Goal: Transaction & Acquisition: Purchase product/service

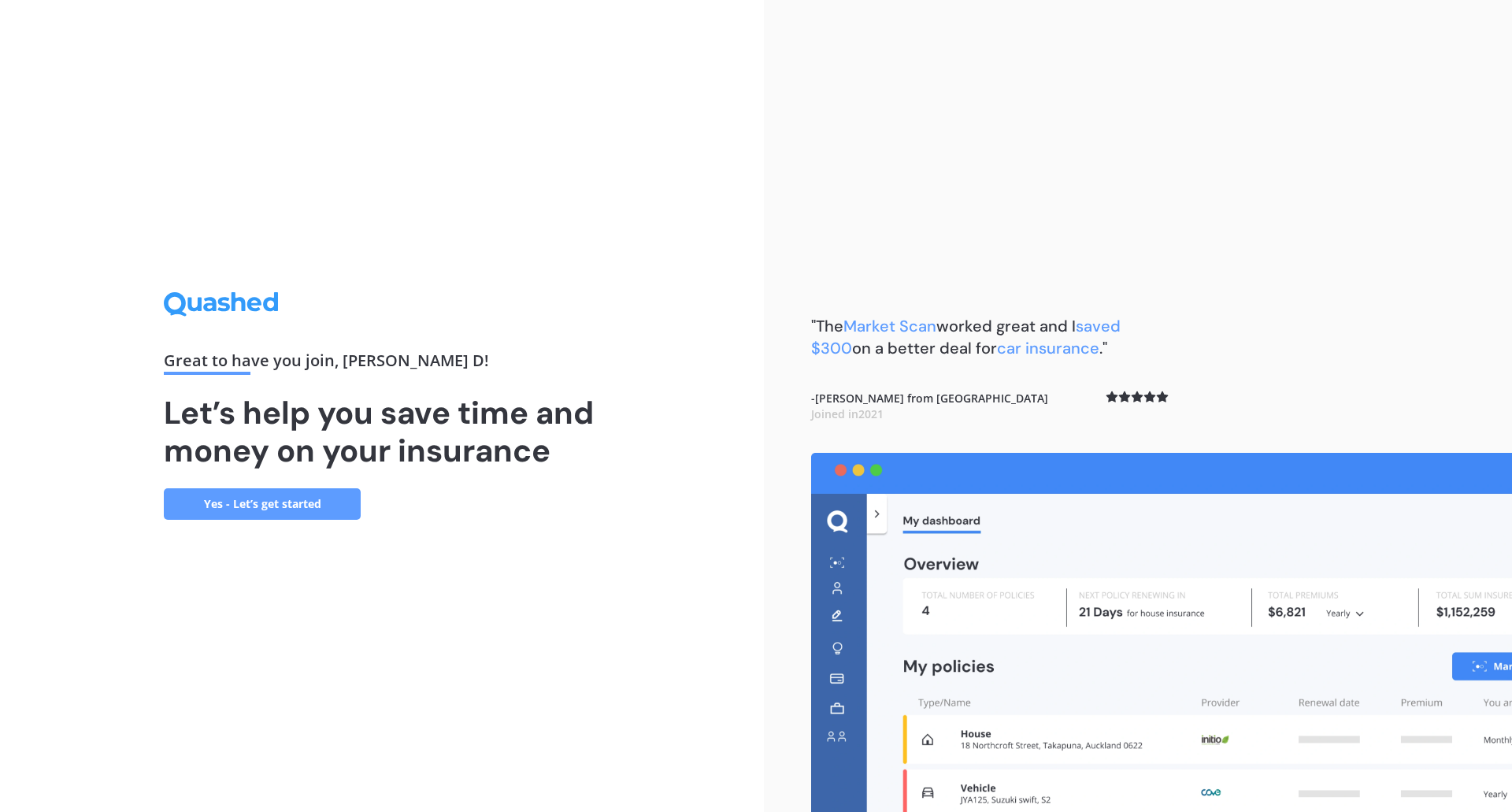
click at [339, 507] on link "Yes - Let’s get started" at bounding box center [263, 504] width 197 height 31
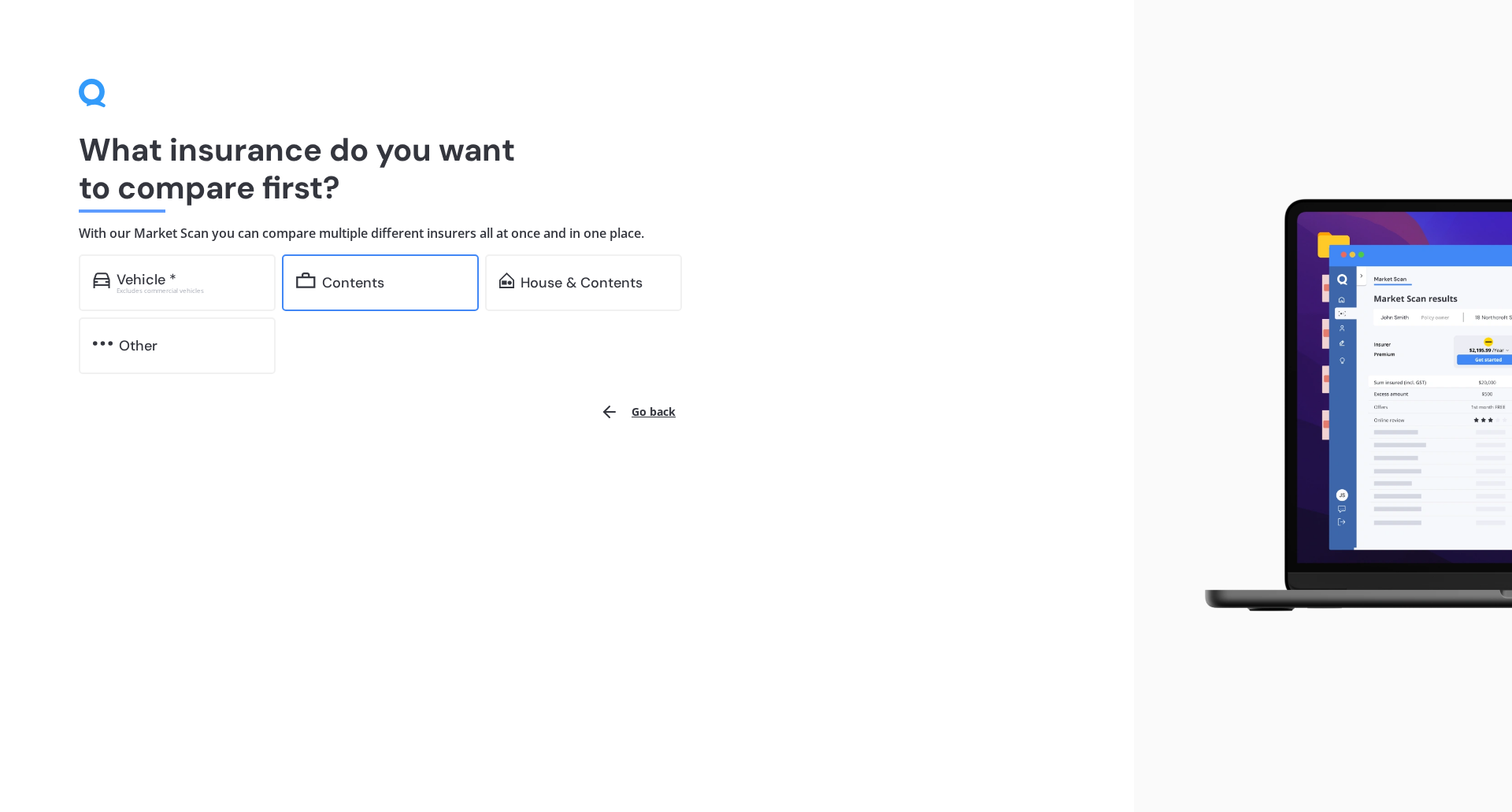
click at [387, 295] on div "Contents" at bounding box center [381, 283] width 197 height 57
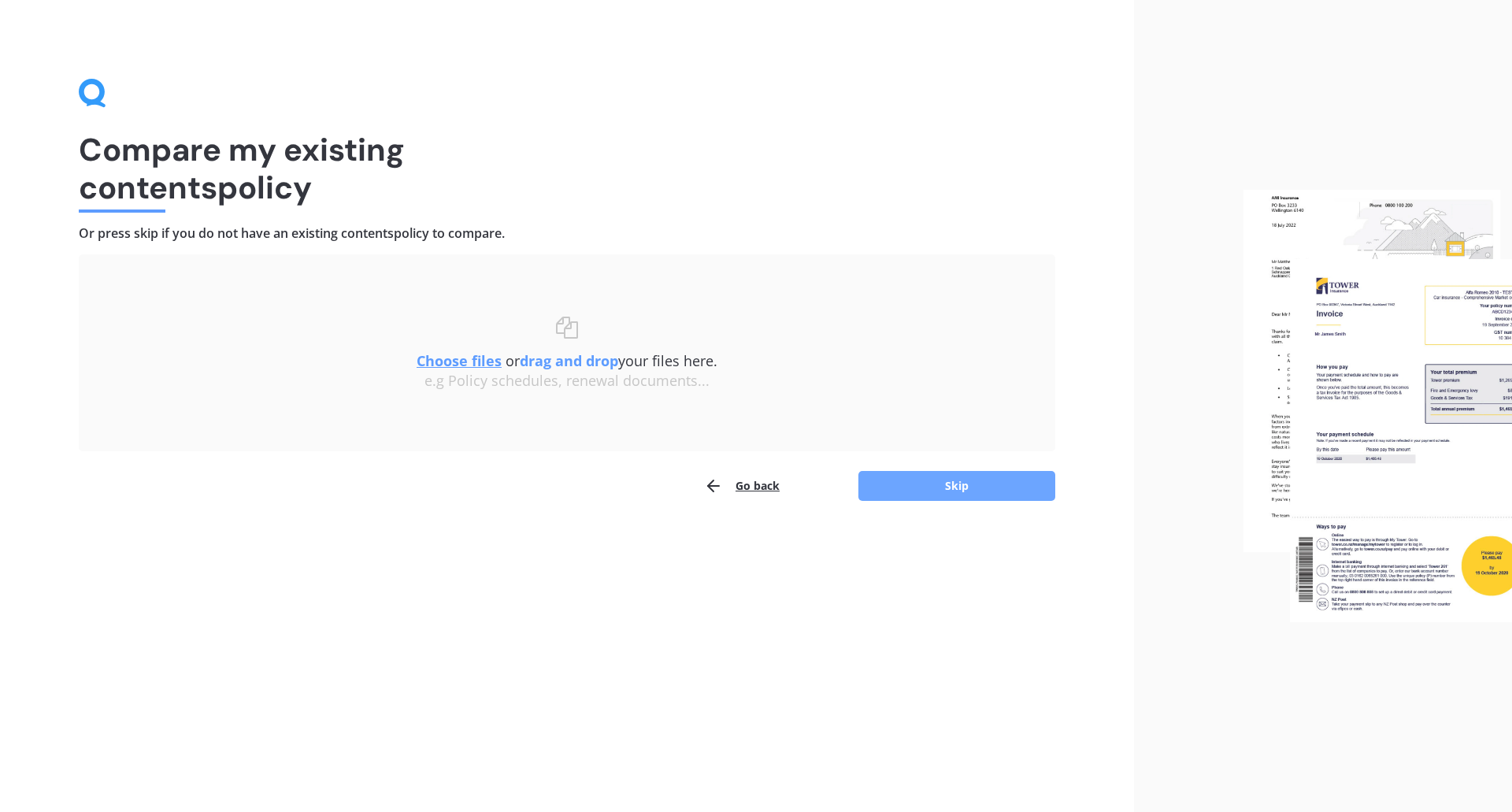
click at [961, 475] on button "Skip" at bounding box center [957, 486] width 197 height 29
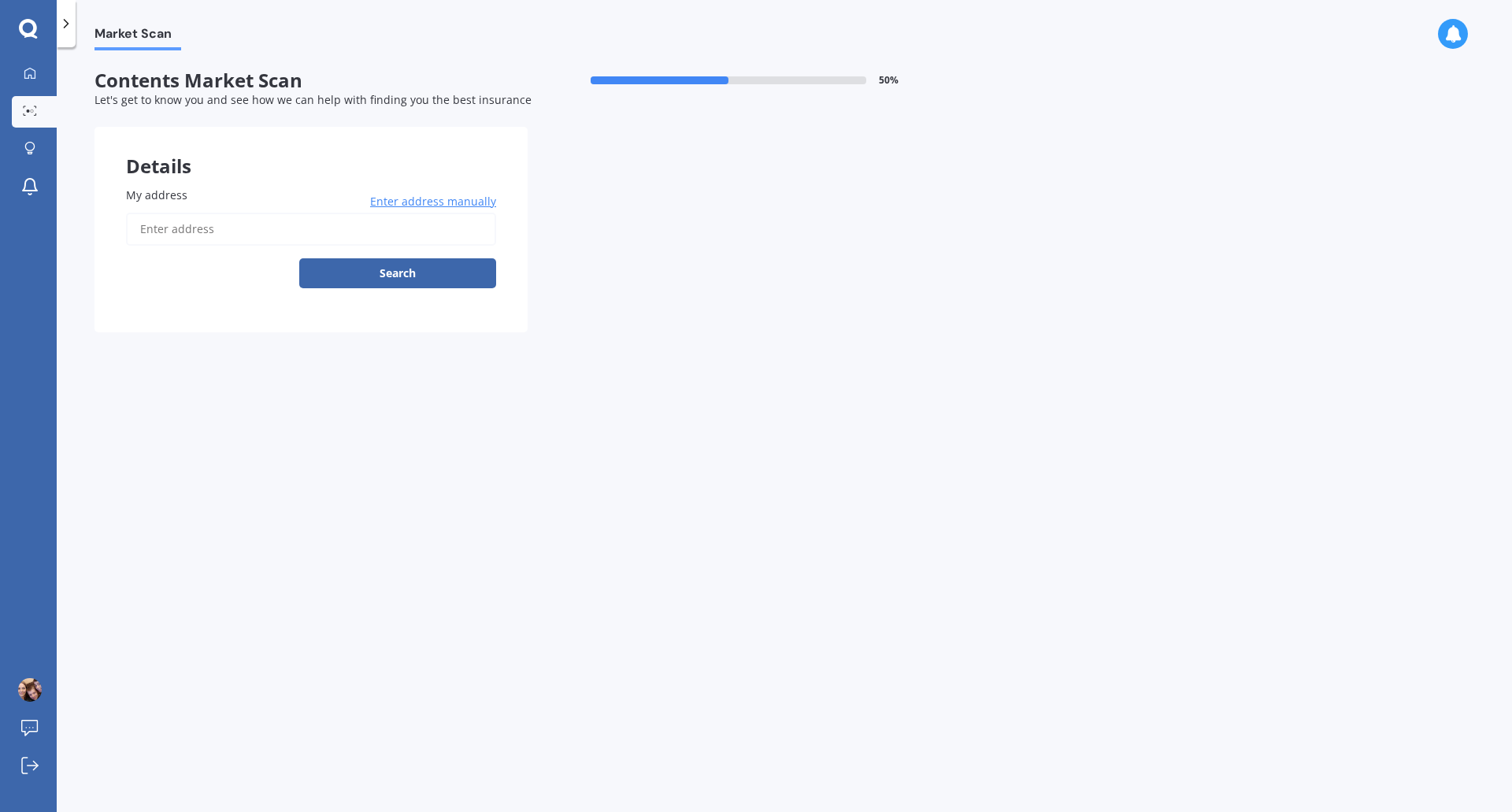
click at [284, 220] on input "My address" at bounding box center [312, 229] width 371 height 33
type input "[STREET_ADDRESS]"
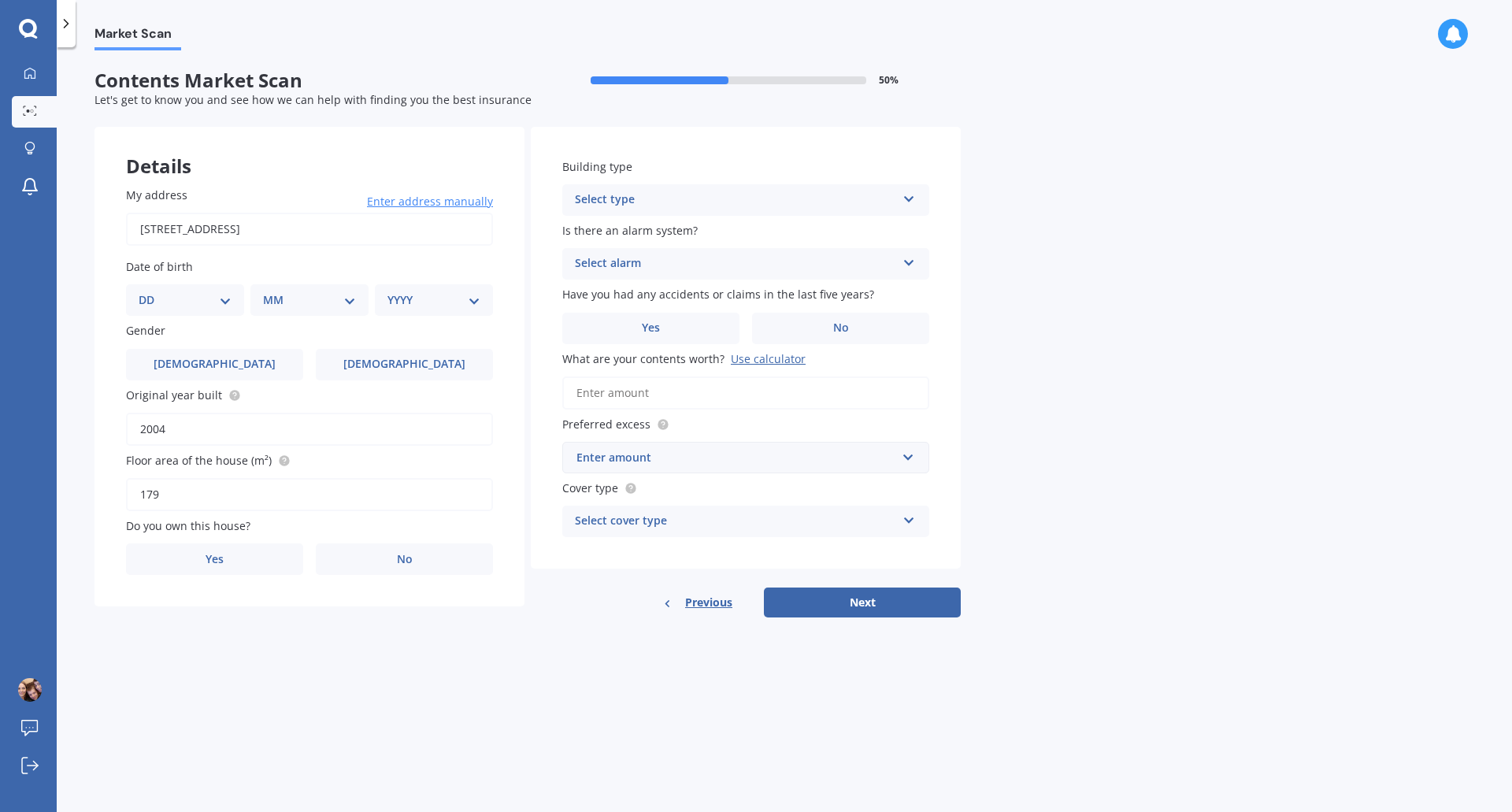
click at [219, 296] on select "DD 01 02 03 04 05 06 07 08 09 10 11 12 13 14 15 16 17 18 19 20 21 22 23 24 25 2…" at bounding box center [184, 300] width 93 height 18
select select "21"
click at [151, 291] on select "DD 01 02 03 04 05 06 07 08 09 10 11 12 13 14 15 16 17 18 19 20 21 22 23 24 25 2…" at bounding box center [184, 300] width 93 height 18
click at [304, 299] on select "MM 01 02 03 04 05 06 07 08 09 10 11 12" at bounding box center [313, 300] width 87 height 18
select select "05"
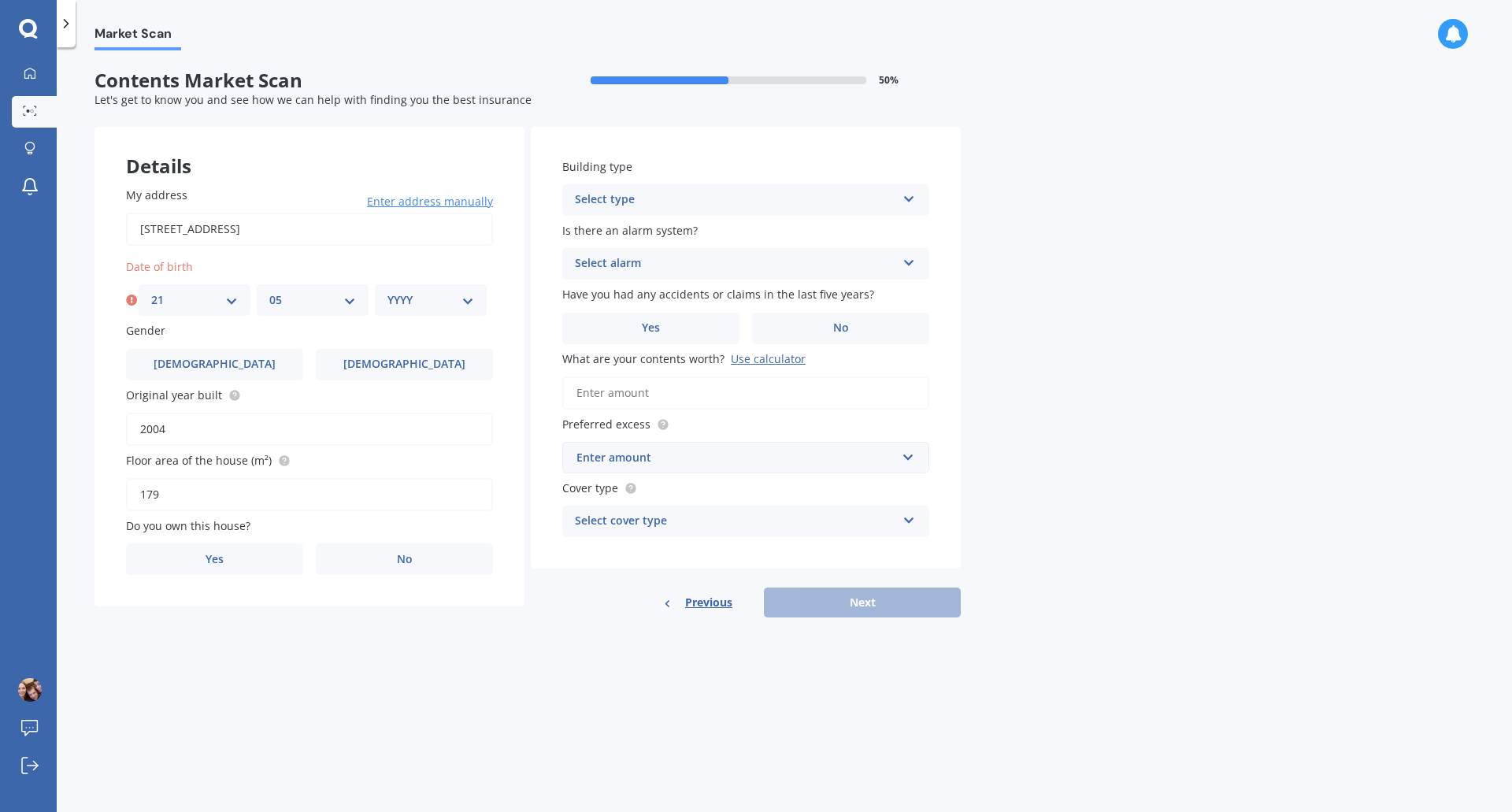
click at [269, 291] on select "MM 01 02 03 04 05 06 07 08 09 10 11 12" at bounding box center [313, 300] width 87 height 18
click at [415, 300] on select "YYYY 2009 2008 2007 2006 2005 2004 2003 2002 2001 2000 1999 1998 1997 1996 1995…" at bounding box center [431, 300] width 87 height 18
select select "1974"
click at [387, 291] on select "YYYY 2009 2008 2007 2006 2005 2004 2003 2002 2001 2000 1999 1998 1997 1996 1995…" at bounding box center [431, 300] width 87 height 18
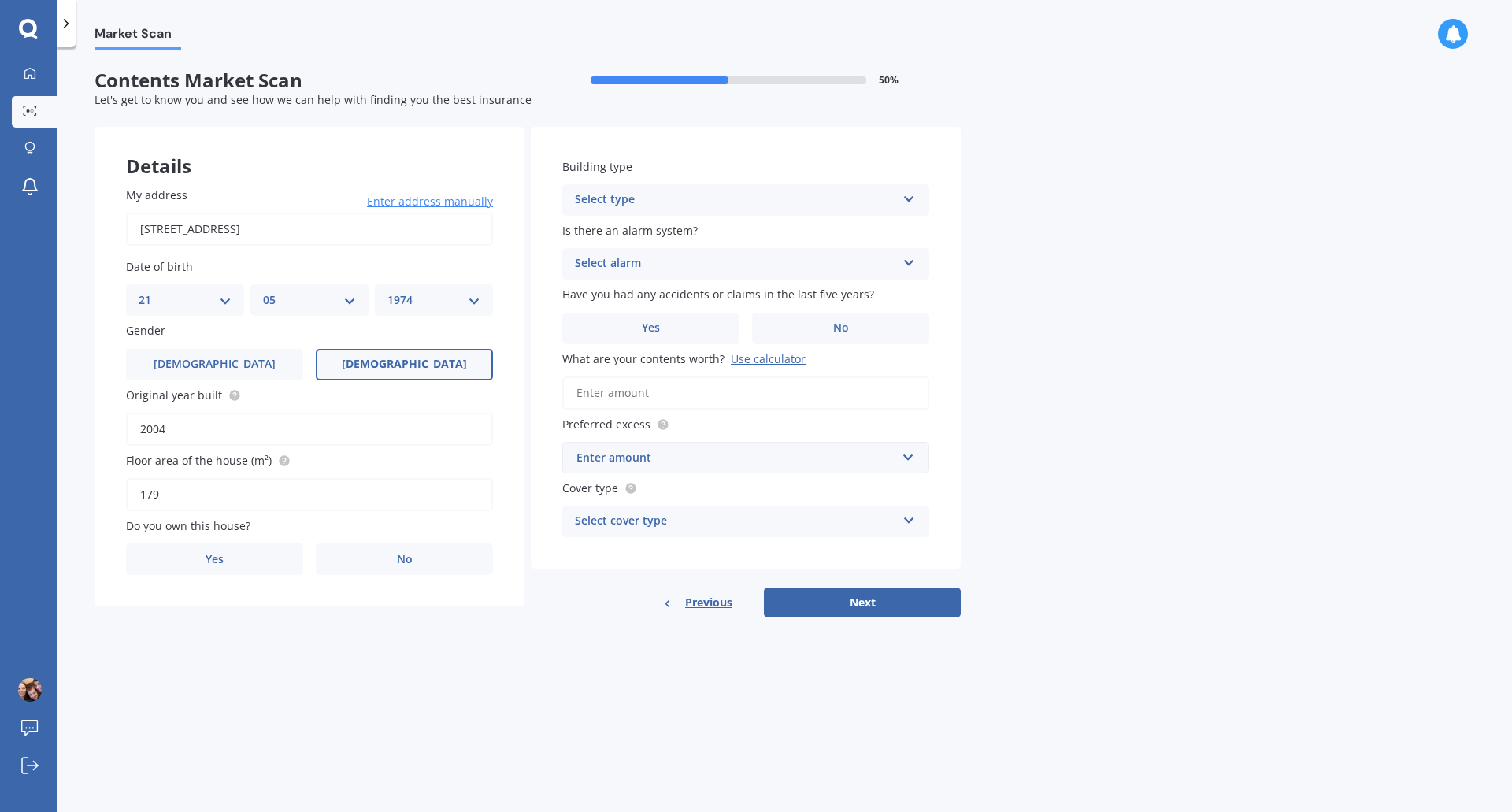
click at [397, 359] on span "[DEMOGRAPHIC_DATA]" at bounding box center [405, 364] width 125 height 14
click at [0, 0] on input "[DEMOGRAPHIC_DATA]" at bounding box center [0, 0] width 0 height 0
click at [261, 565] on label "Yes" at bounding box center [215, 559] width 177 height 31
click at [0, 0] on input "Yes" at bounding box center [0, 0] width 0 height 0
click at [295, 614] on div "Select occupant" at bounding box center [299, 623] width 322 height 19
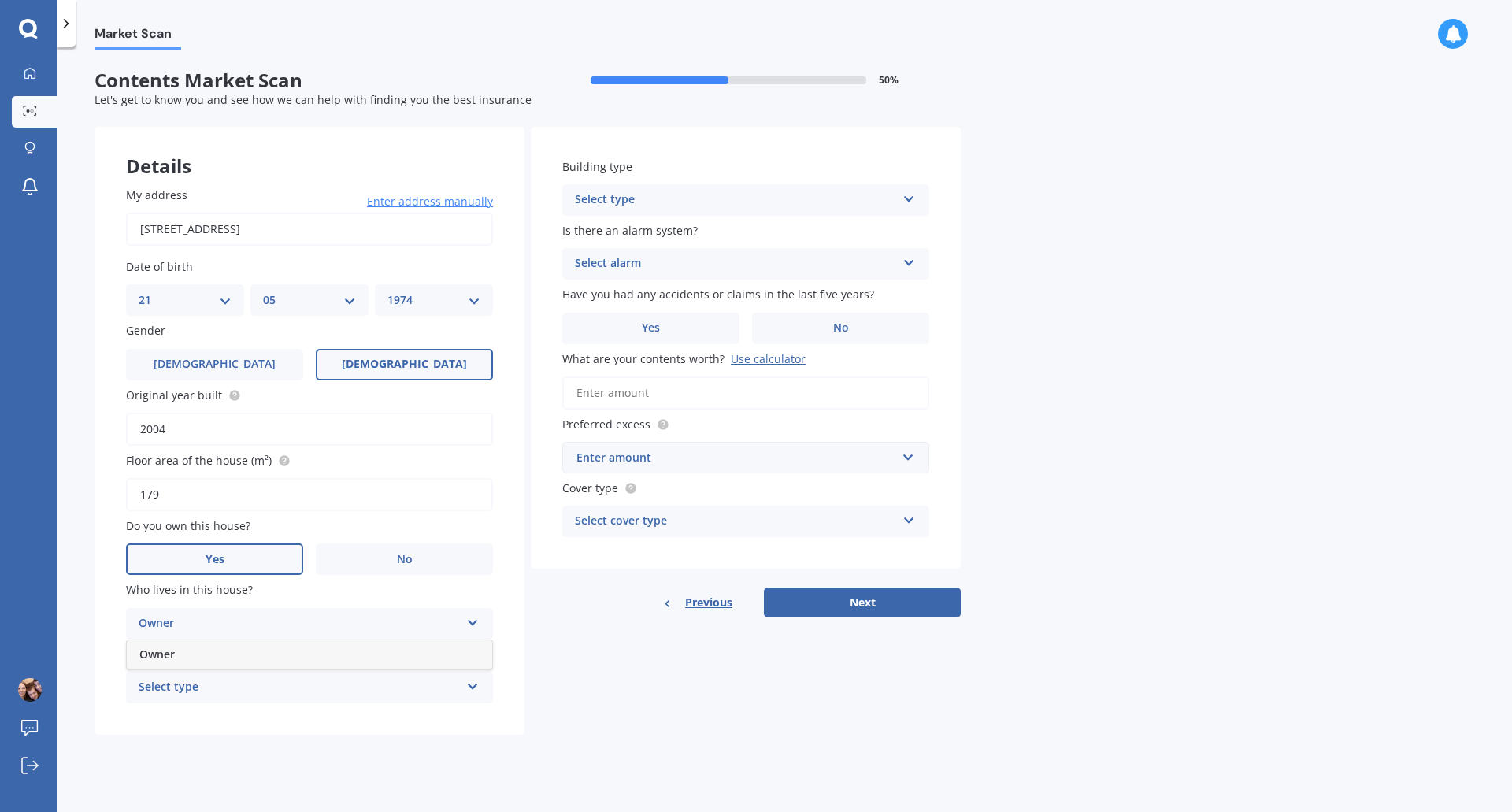
click at [304, 648] on div "Owner" at bounding box center [310, 654] width 365 height 29
click at [304, 689] on div "Select type" at bounding box center [299, 688] width 322 height 19
click at [305, 721] on div "Permanent" at bounding box center [310, 718] width 365 height 29
click at [691, 206] on div "Select type" at bounding box center [736, 200] width 322 height 19
click at [694, 231] on div "Freestanding" at bounding box center [746, 230] width 365 height 29
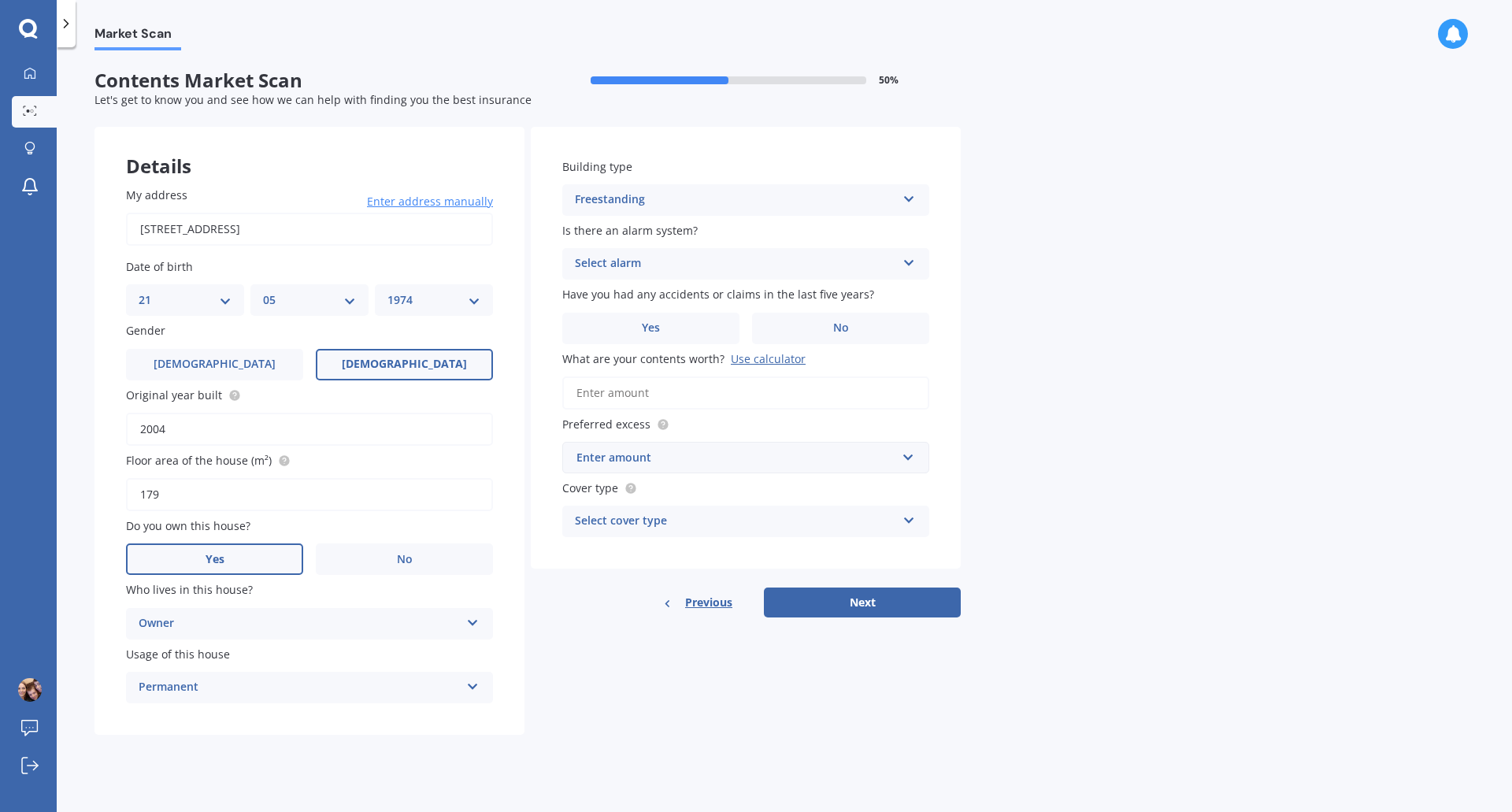
click at [702, 262] on div "Select alarm" at bounding box center [736, 264] width 322 height 19
click at [679, 349] on div "No" at bounding box center [746, 351] width 365 height 29
click at [792, 318] on label "No" at bounding box center [841, 328] width 177 height 31
click at [0, 0] on input "No" at bounding box center [0, 0] width 0 height 0
click at [701, 394] on input "What are your contents worth? Use calculator" at bounding box center [746, 393] width 367 height 33
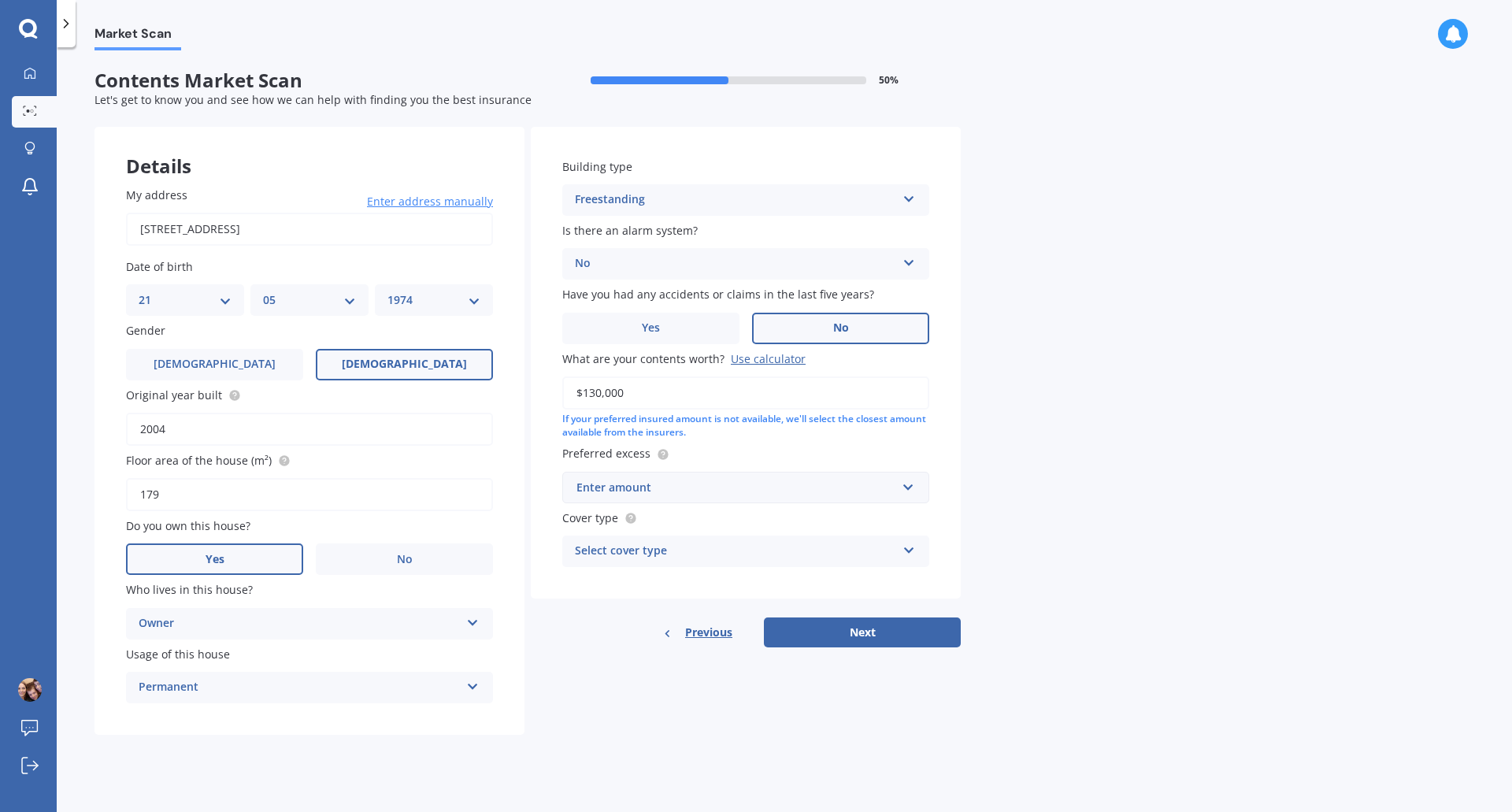
type input "$130,000"
click at [725, 479] on div "Enter amount" at bounding box center [736, 487] width 320 height 18
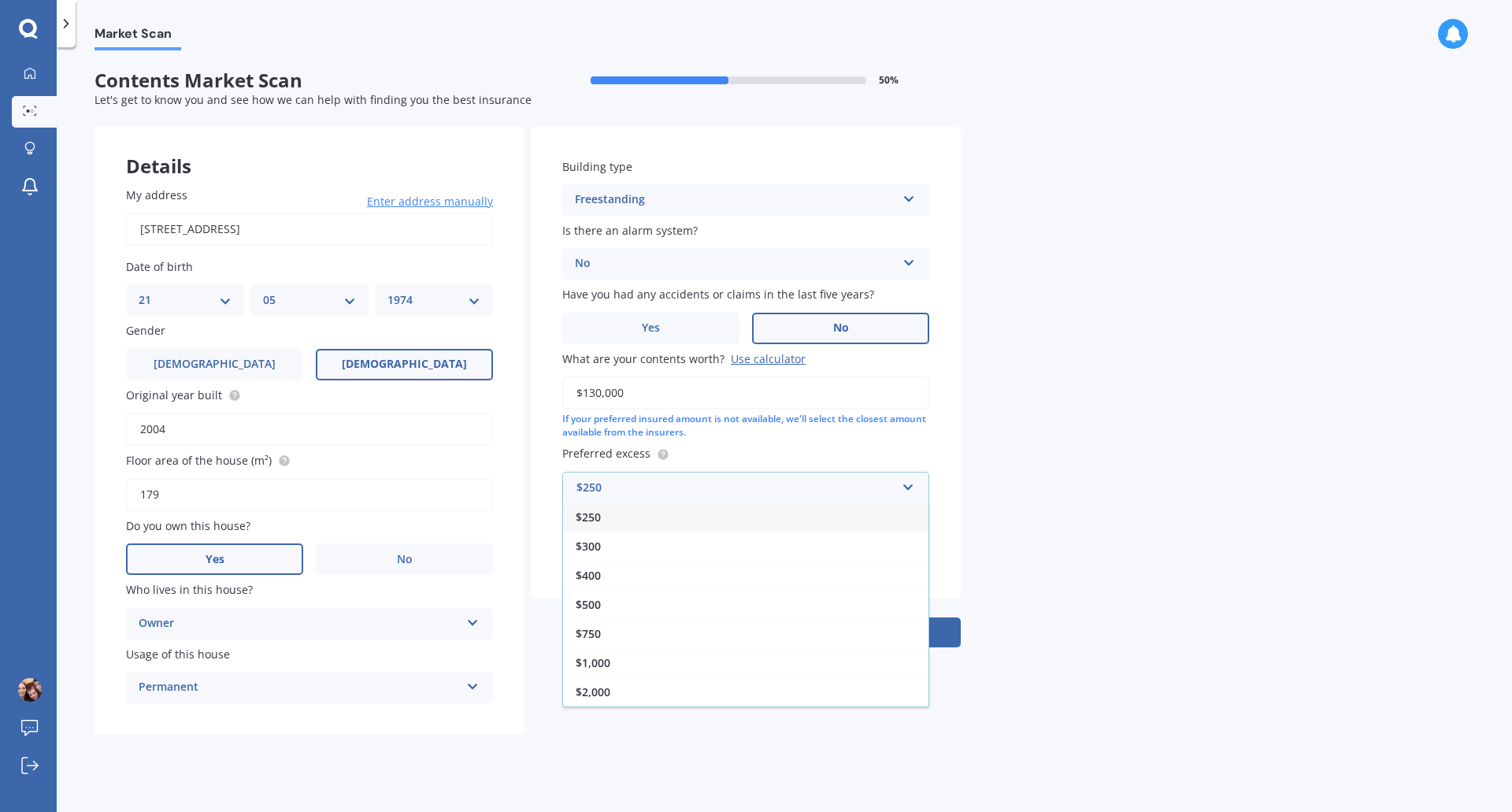
click at [676, 523] on div "$250" at bounding box center [746, 517] width 365 height 29
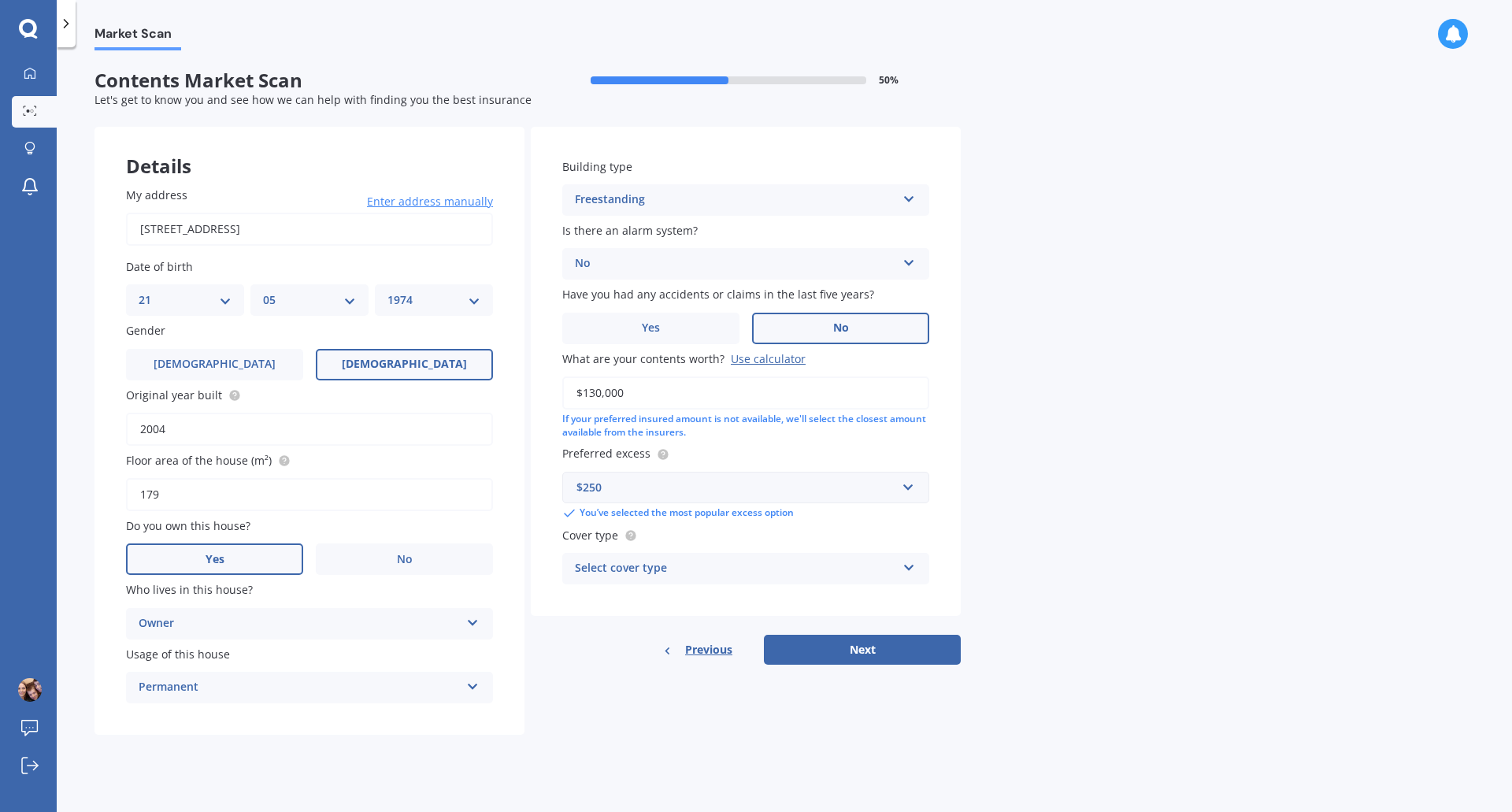
click at [710, 566] on div "Select cover type" at bounding box center [736, 569] width 322 height 19
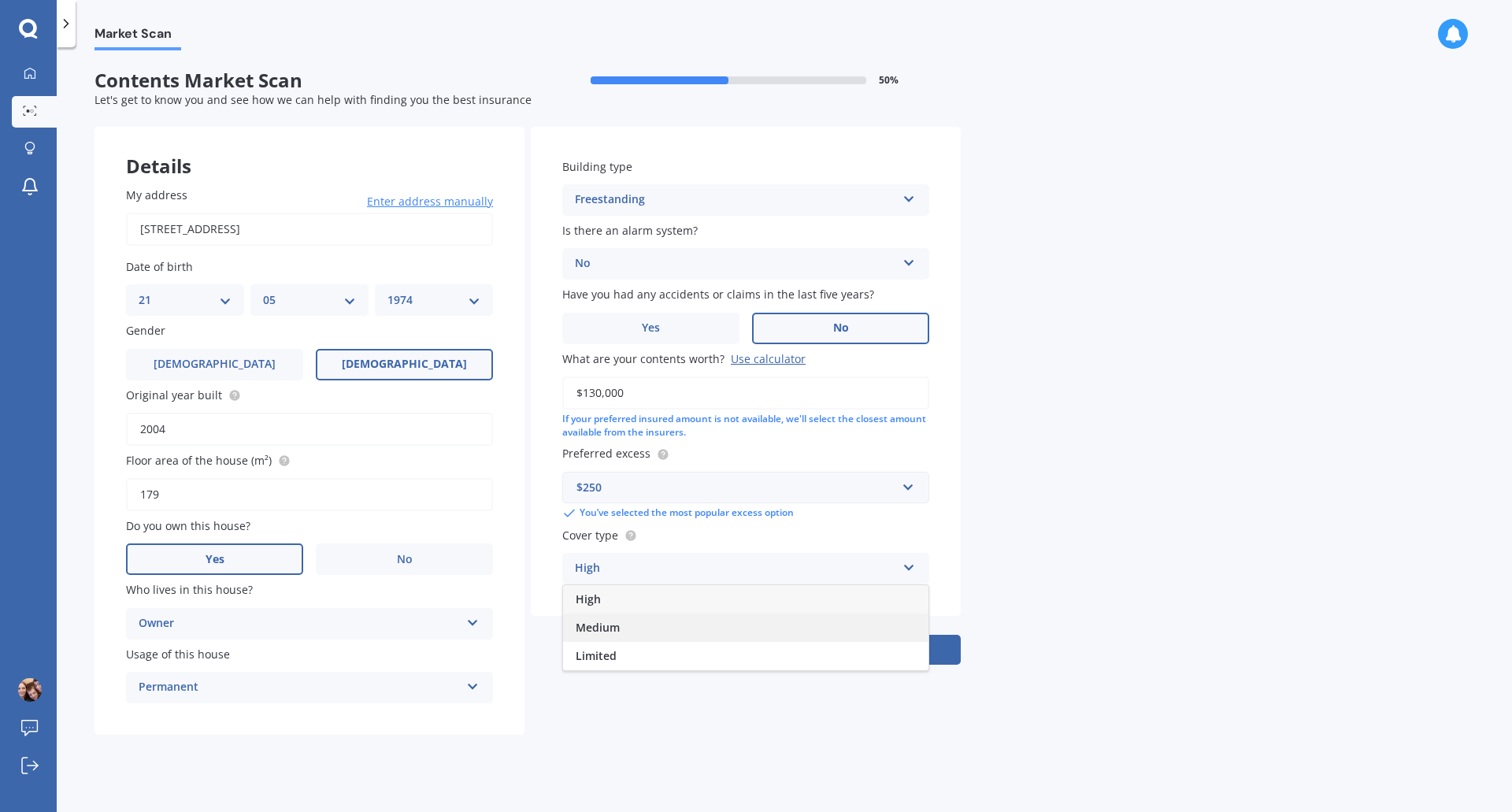
click at [706, 615] on div "Medium" at bounding box center [746, 628] width 365 height 29
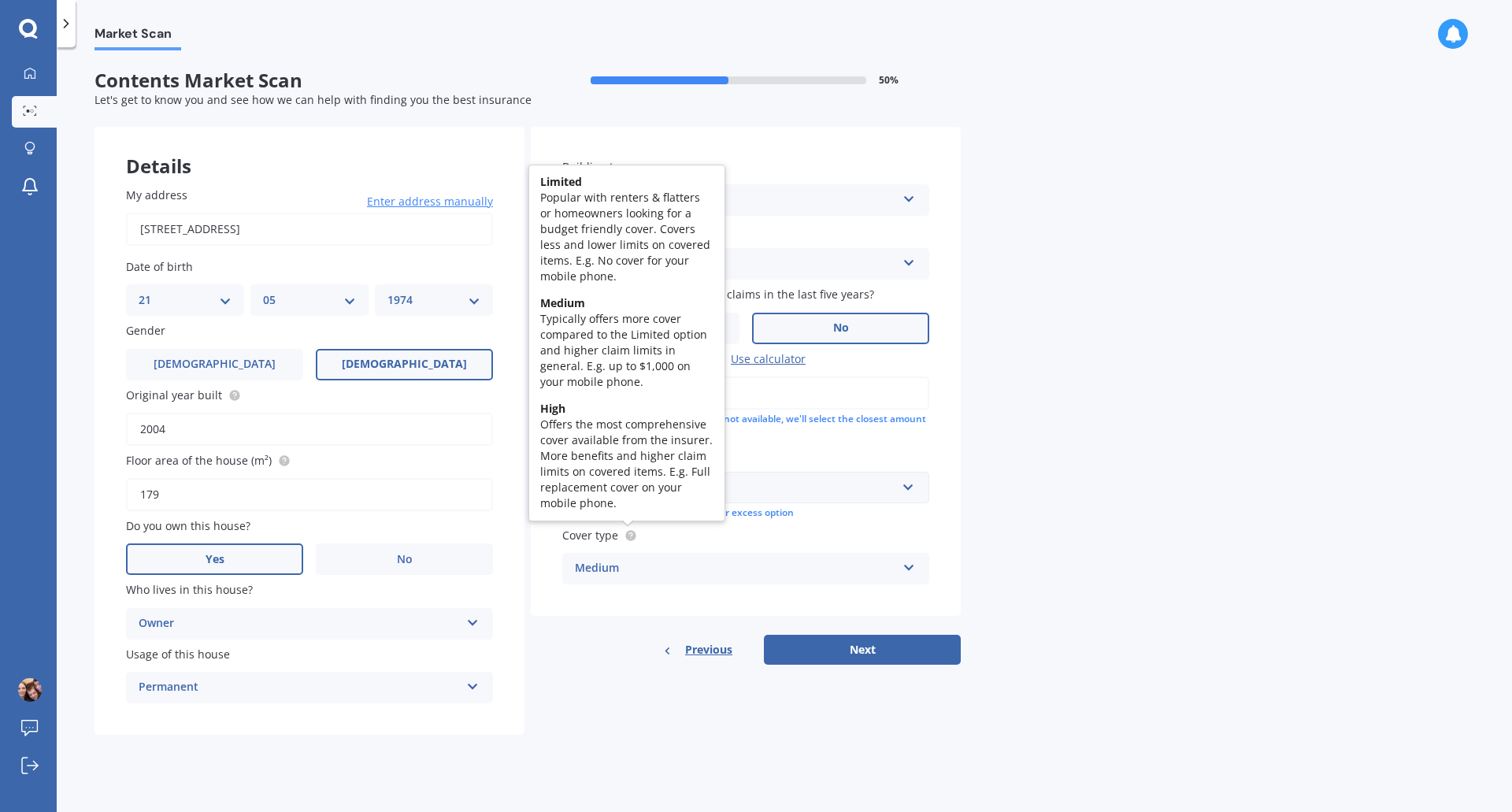
click at [632, 536] on circle at bounding box center [630, 535] width 10 height 10
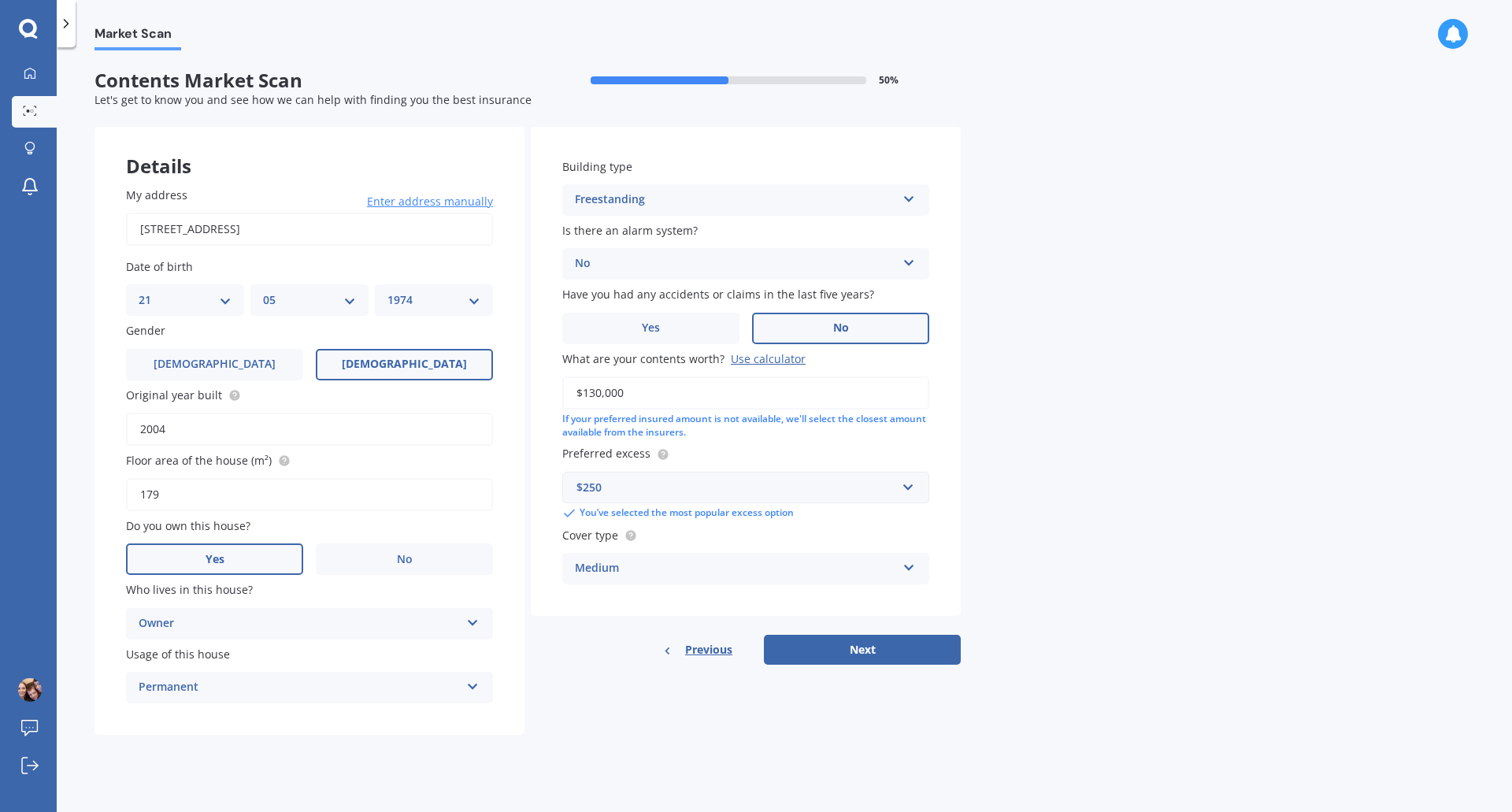
click at [890, 577] on div "Medium" at bounding box center [736, 569] width 322 height 19
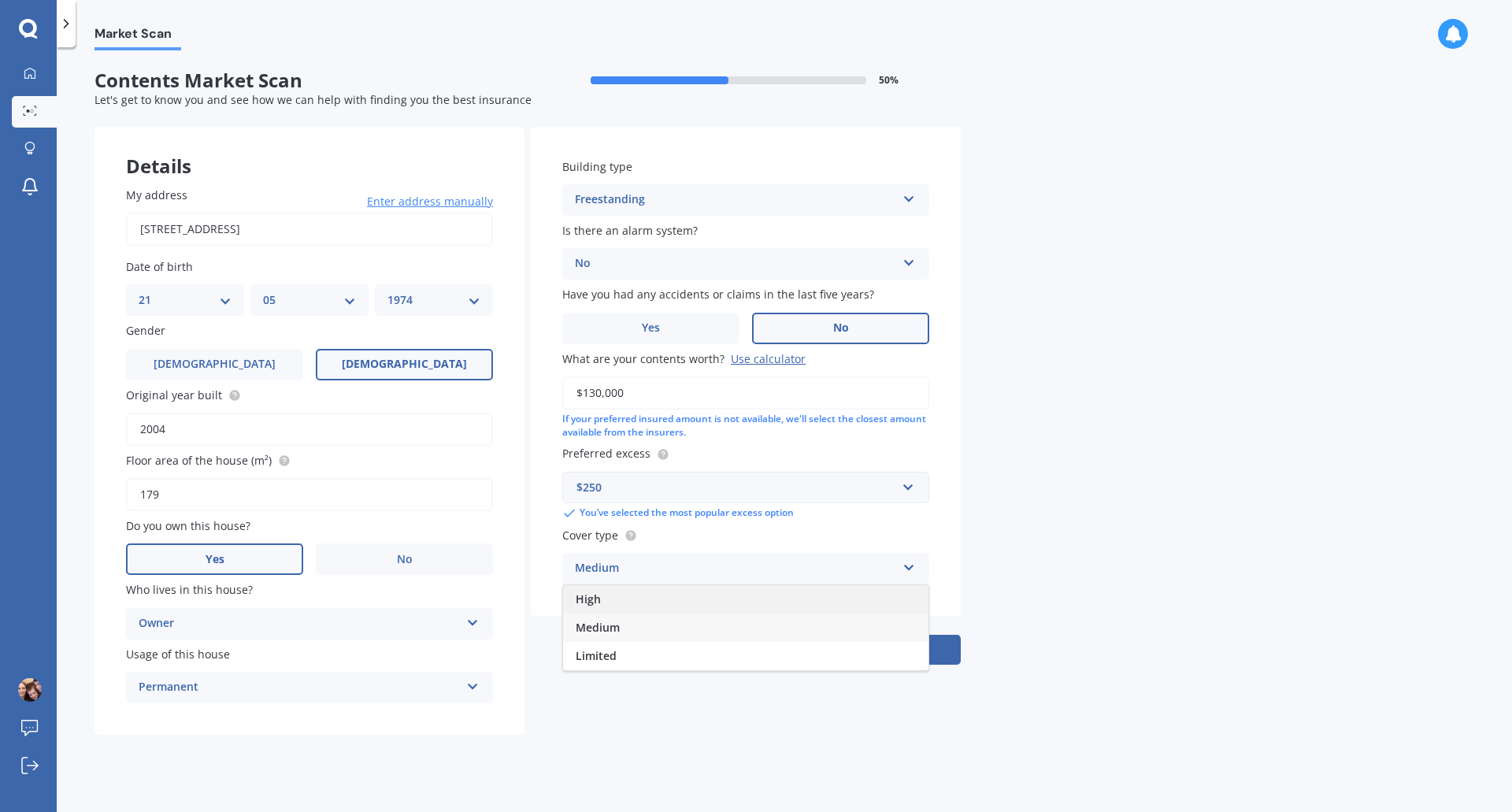
click at [662, 597] on div "High" at bounding box center [746, 599] width 365 height 29
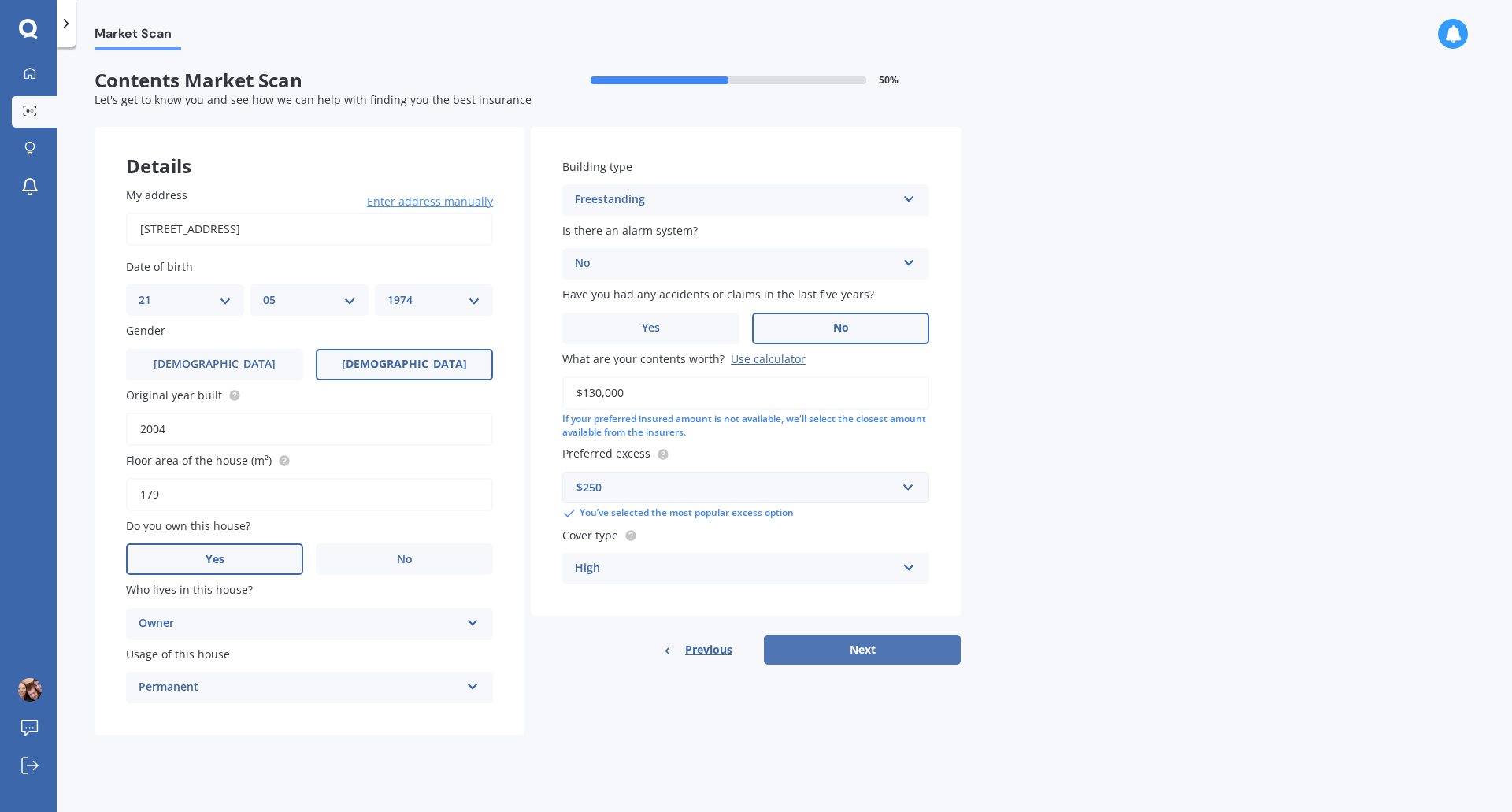
click at [836, 650] on button "Next" at bounding box center [863, 650] width 197 height 29
select select "21"
select select "05"
select select "1974"
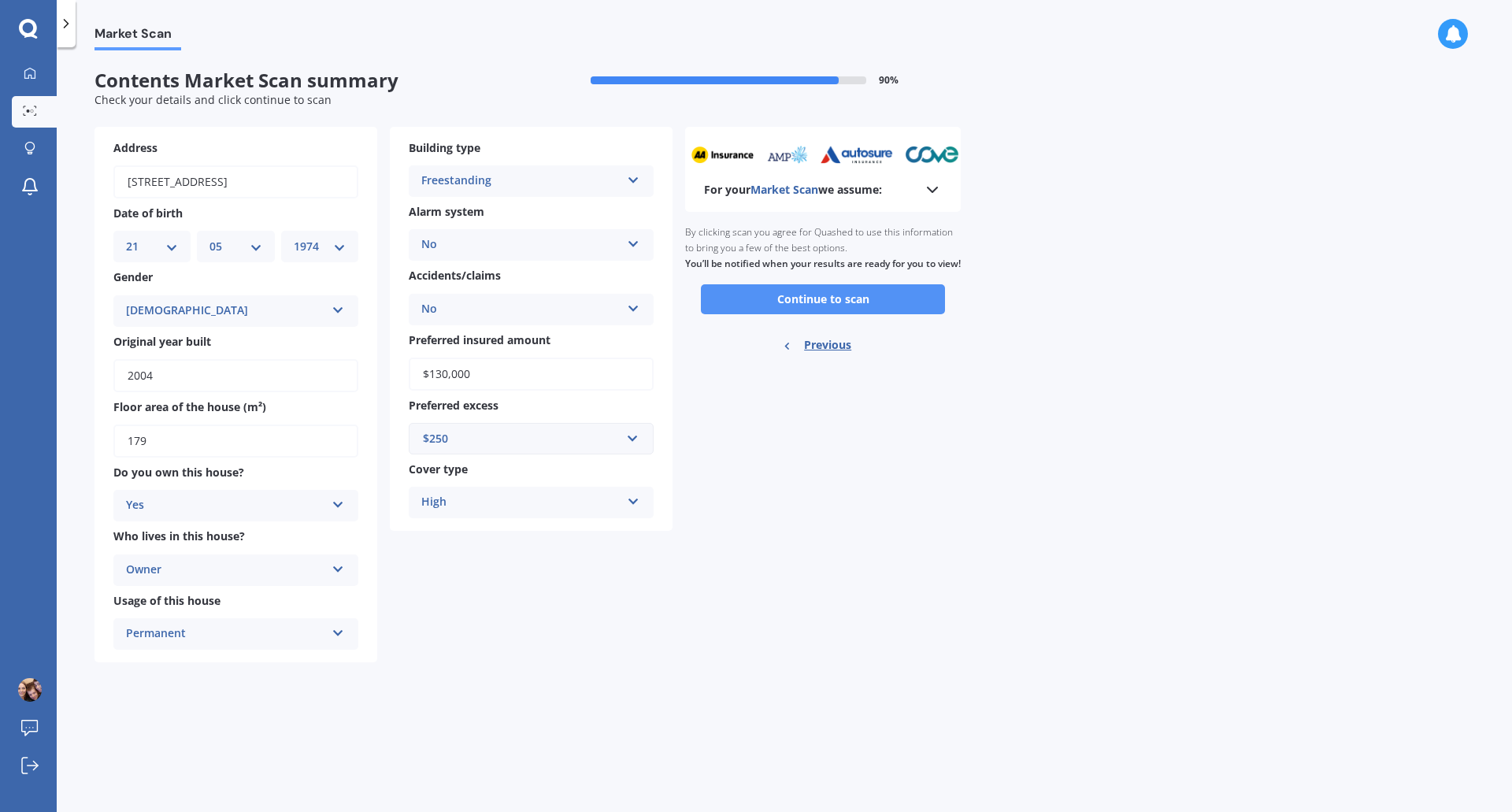
click at [841, 308] on button "Continue to scan" at bounding box center [822, 299] width 244 height 29
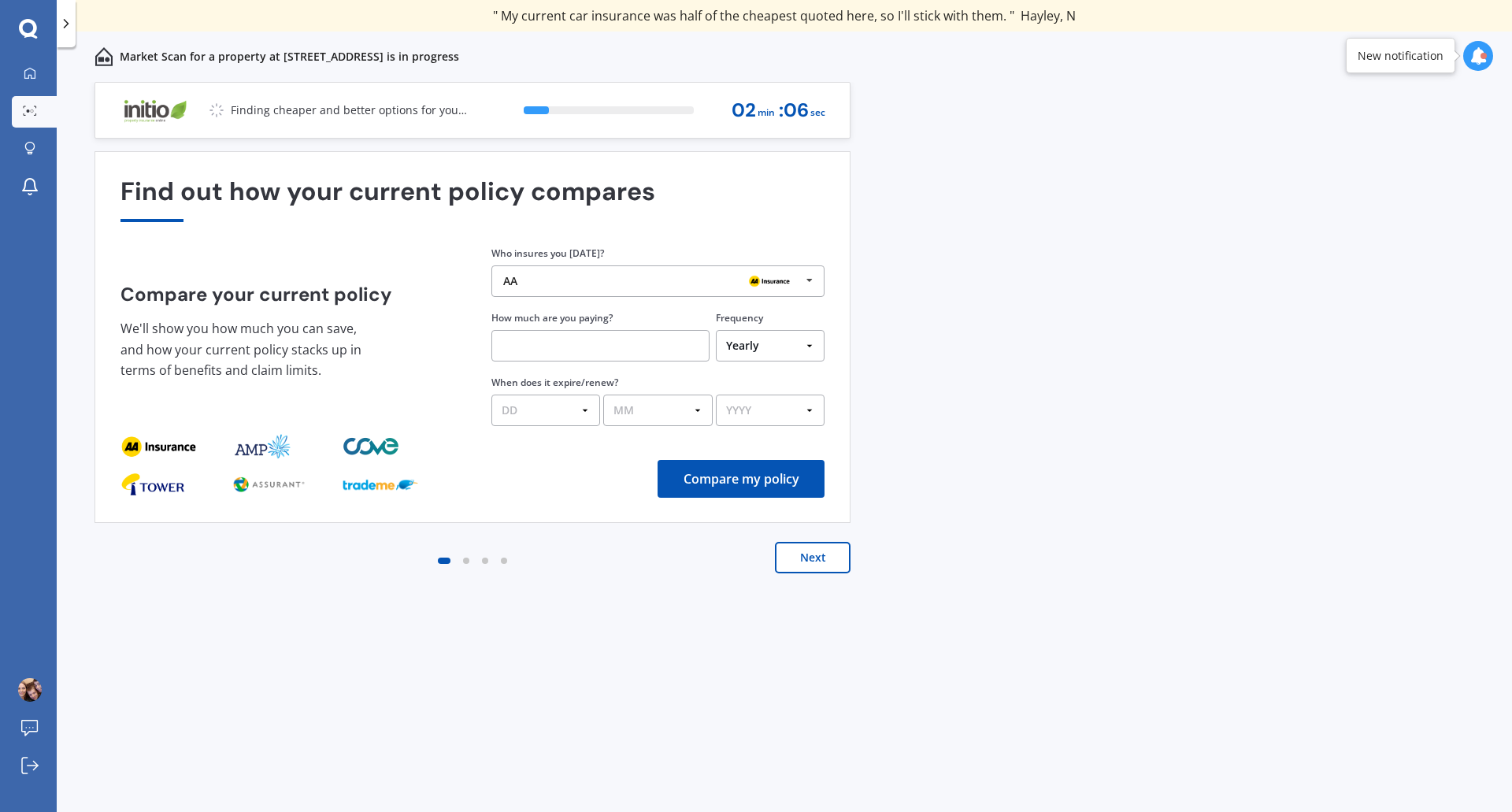
click at [791, 561] on button "Next" at bounding box center [813, 558] width 76 height 31
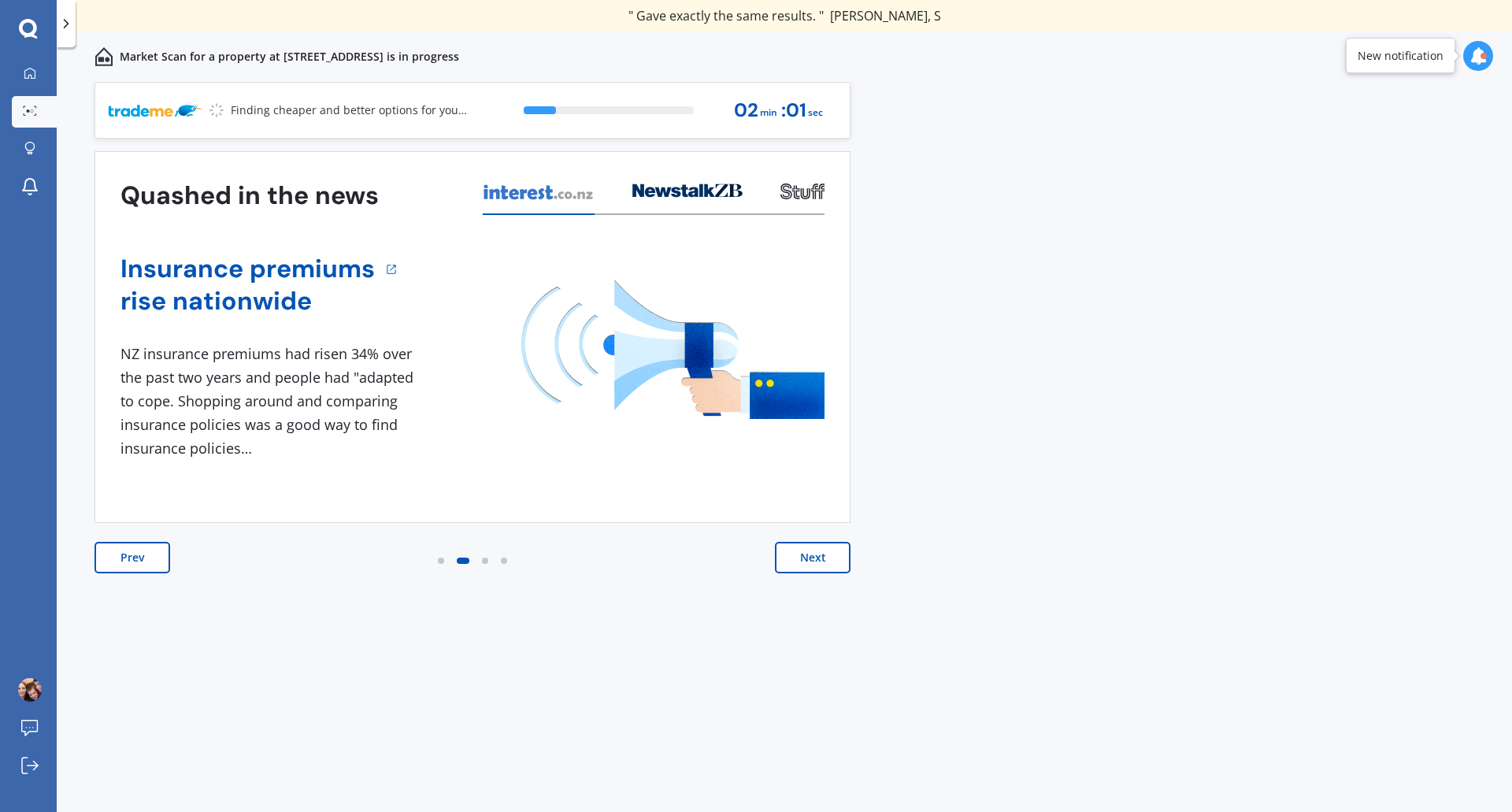
click at [791, 561] on button "Next" at bounding box center [813, 558] width 76 height 31
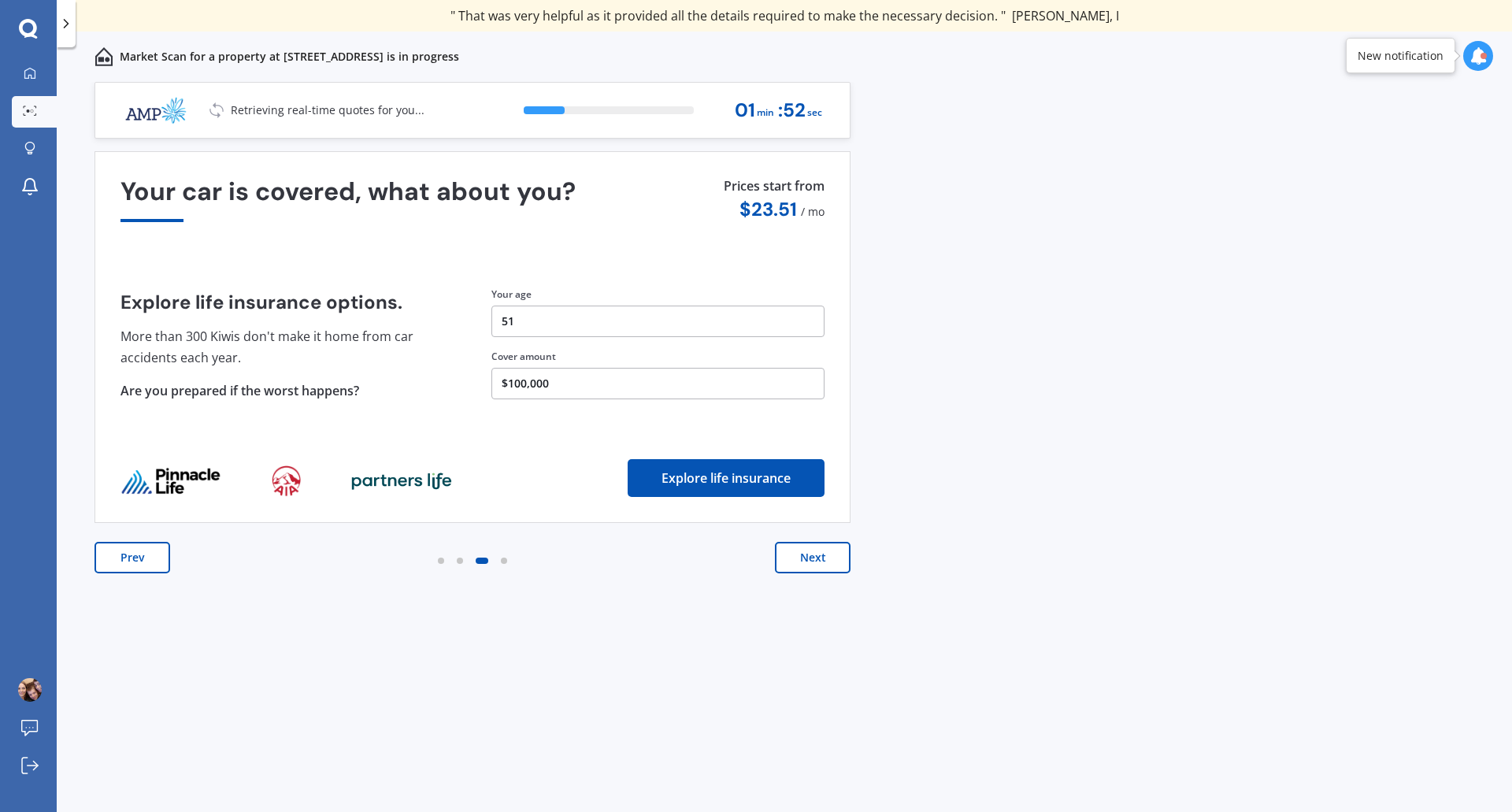
click at [791, 561] on button "Next" at bounding box center [813, 558] width 76 height 31
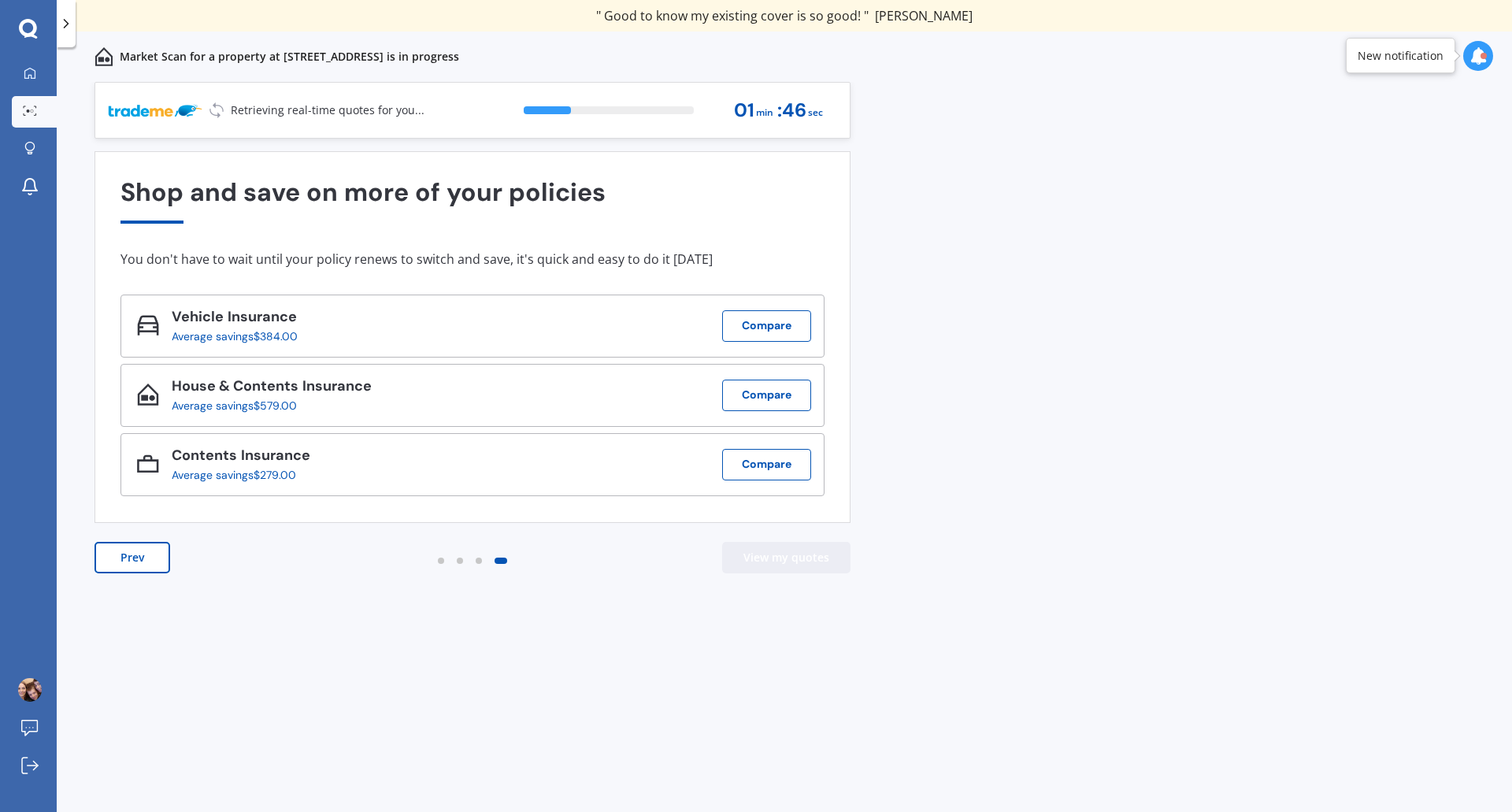
click at [791, 561] on button "View my quotes" at bounding box center [786, 558] width 128 height 31
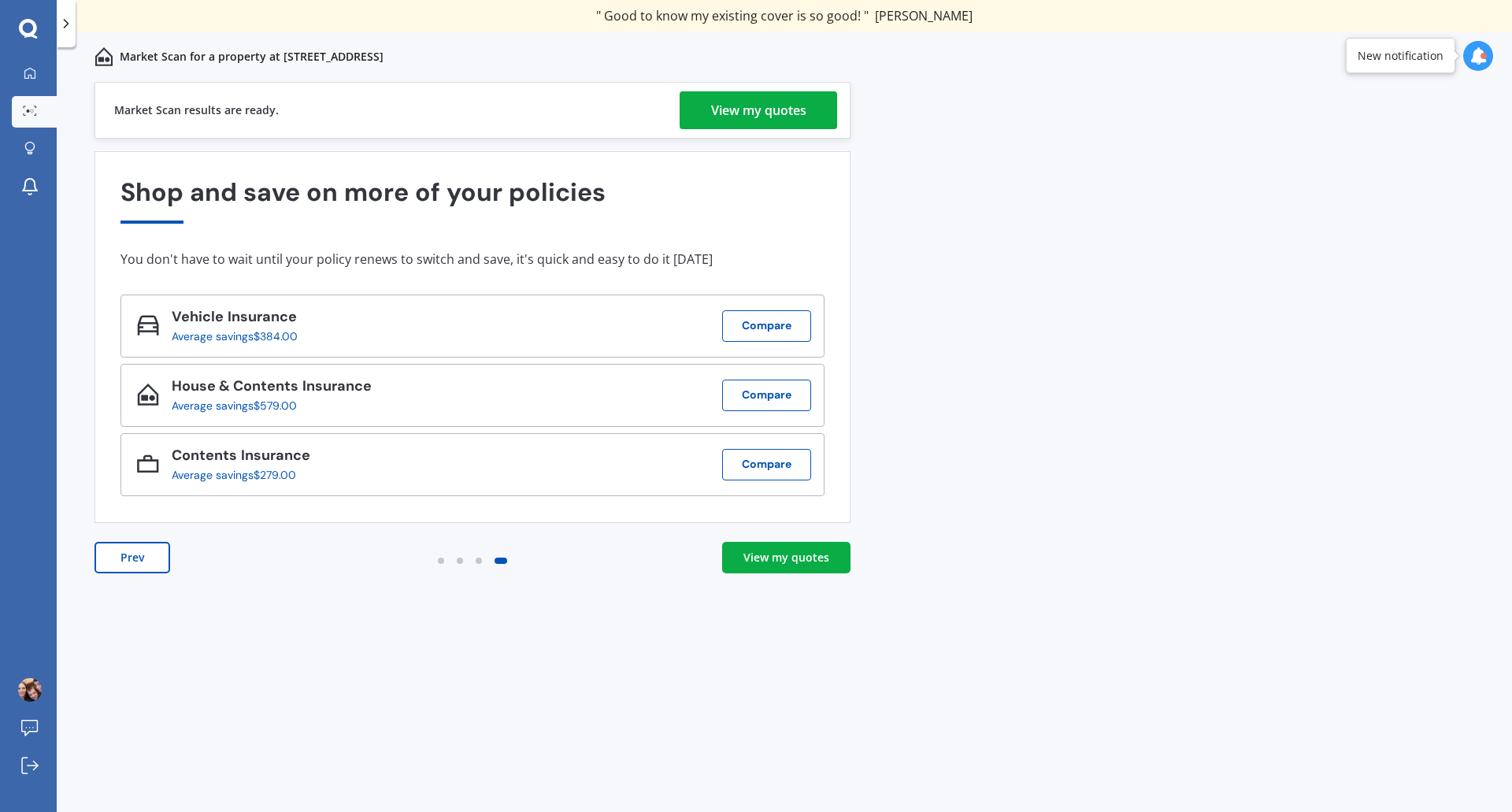
click at [780, 564] on div "View my quotes" at bounding box center [786, 557] width 86 height 16
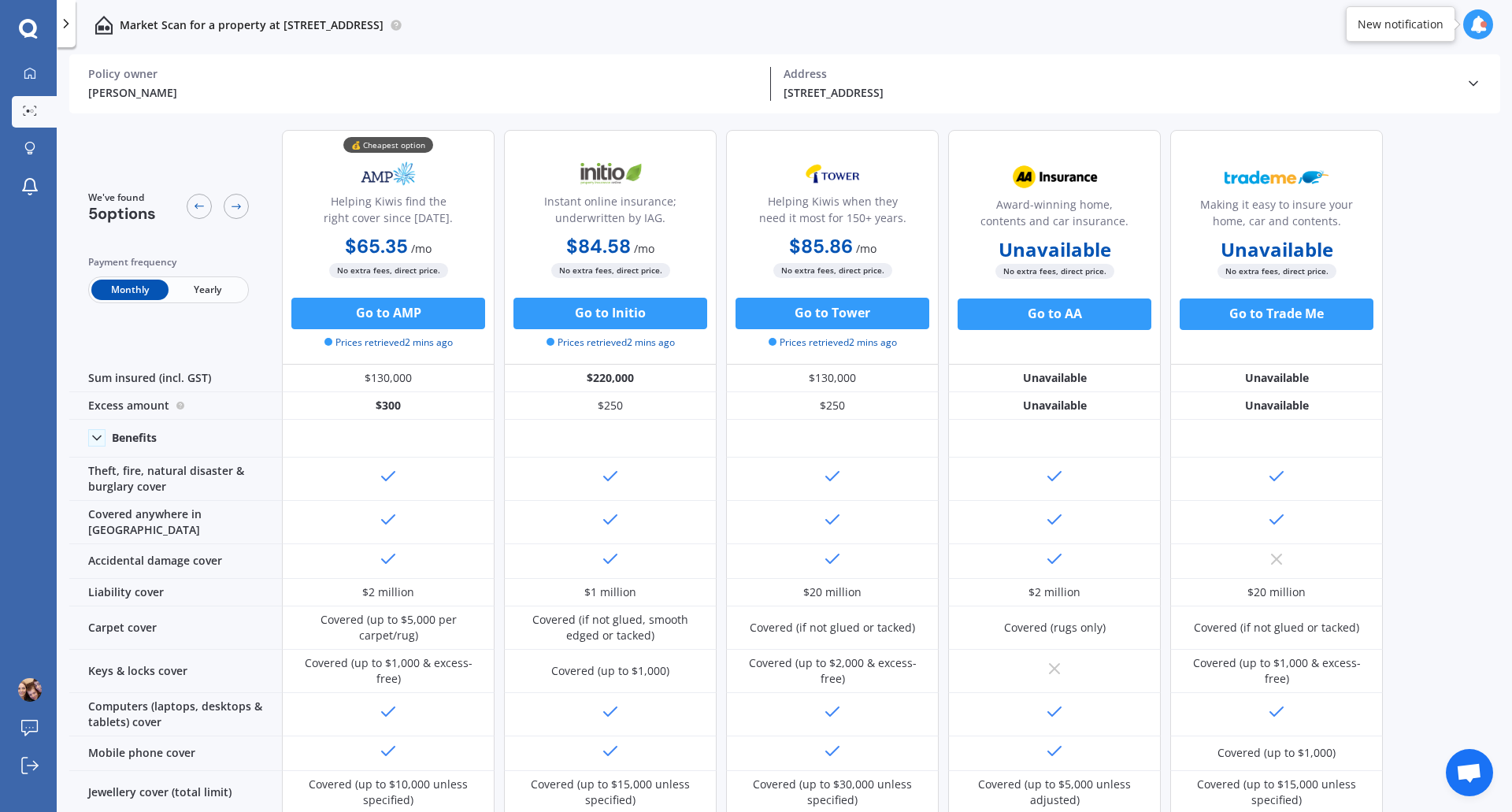
click at [219, 295] on span "Yearly" at bounding box center [207, 289] width 77 height 20
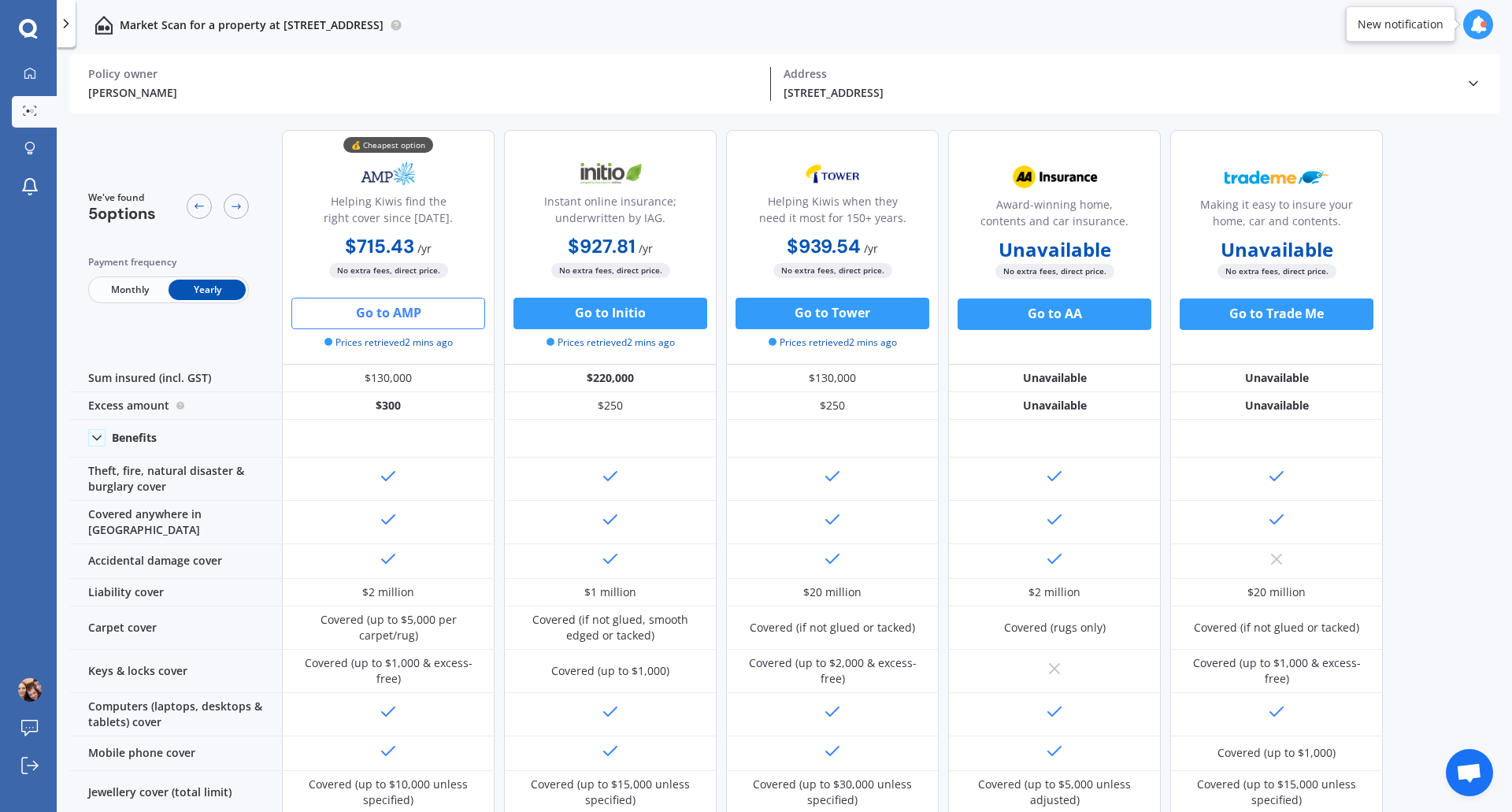
click at [390, 311] on button "Go to AMP" at bounding box center [388, 313] width 194 height 31
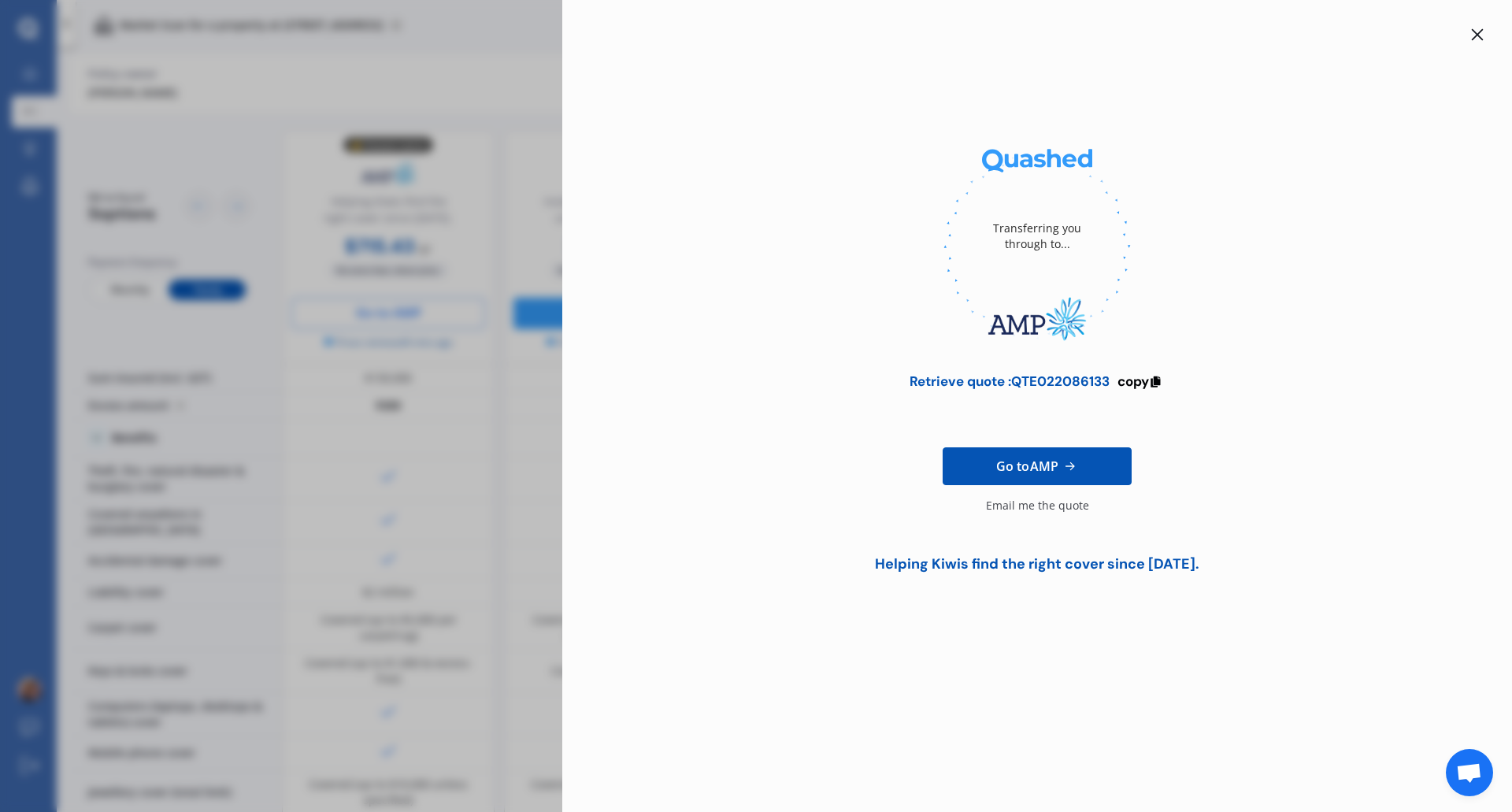
click at [1478, 33] on icon at bounding box center [1478, 35] width 13 height 13
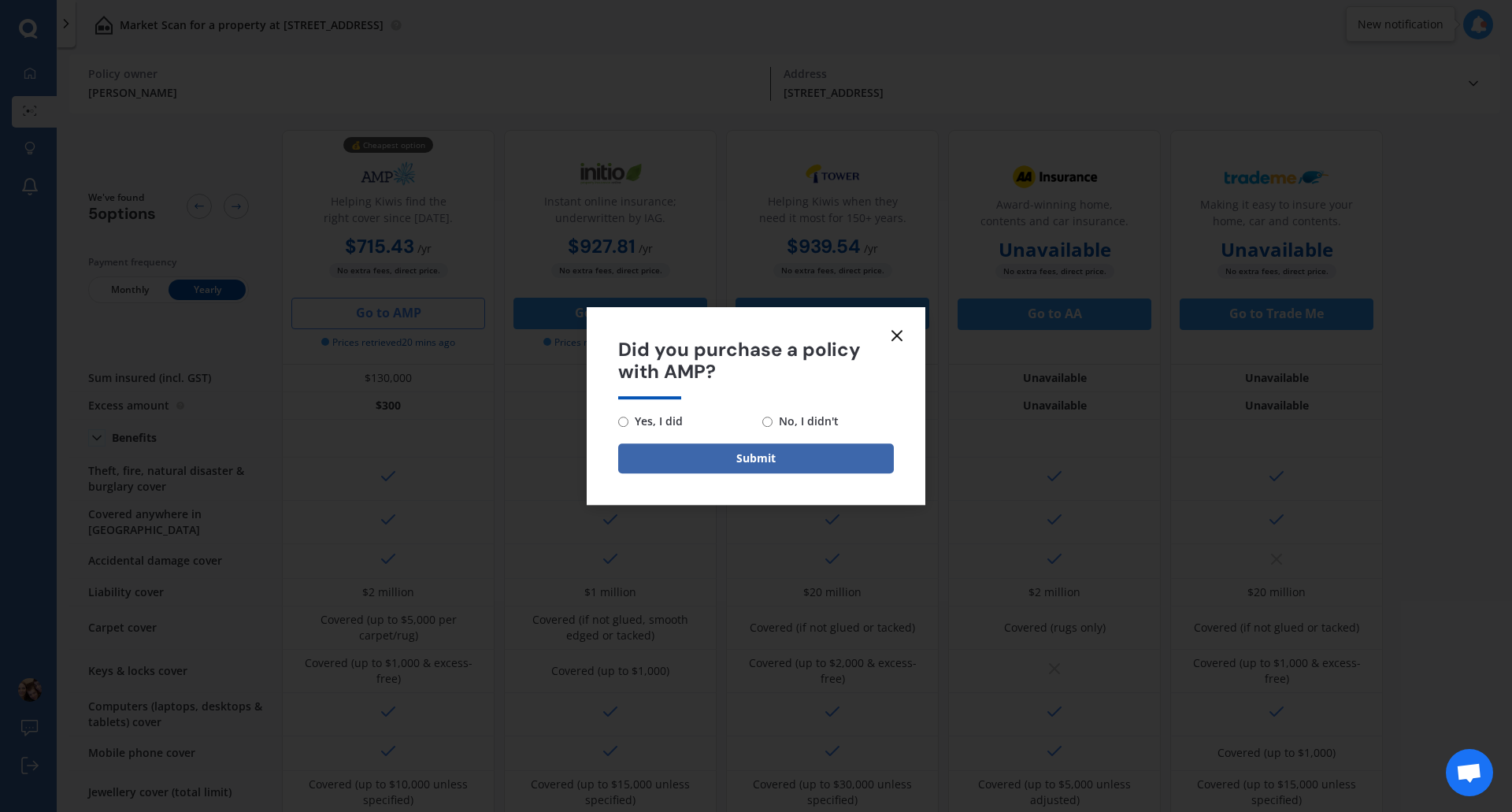
click at [770, 422] on input "No, I didn't" at bounding box center [767, 421] width 10 height 10
radio input "true"
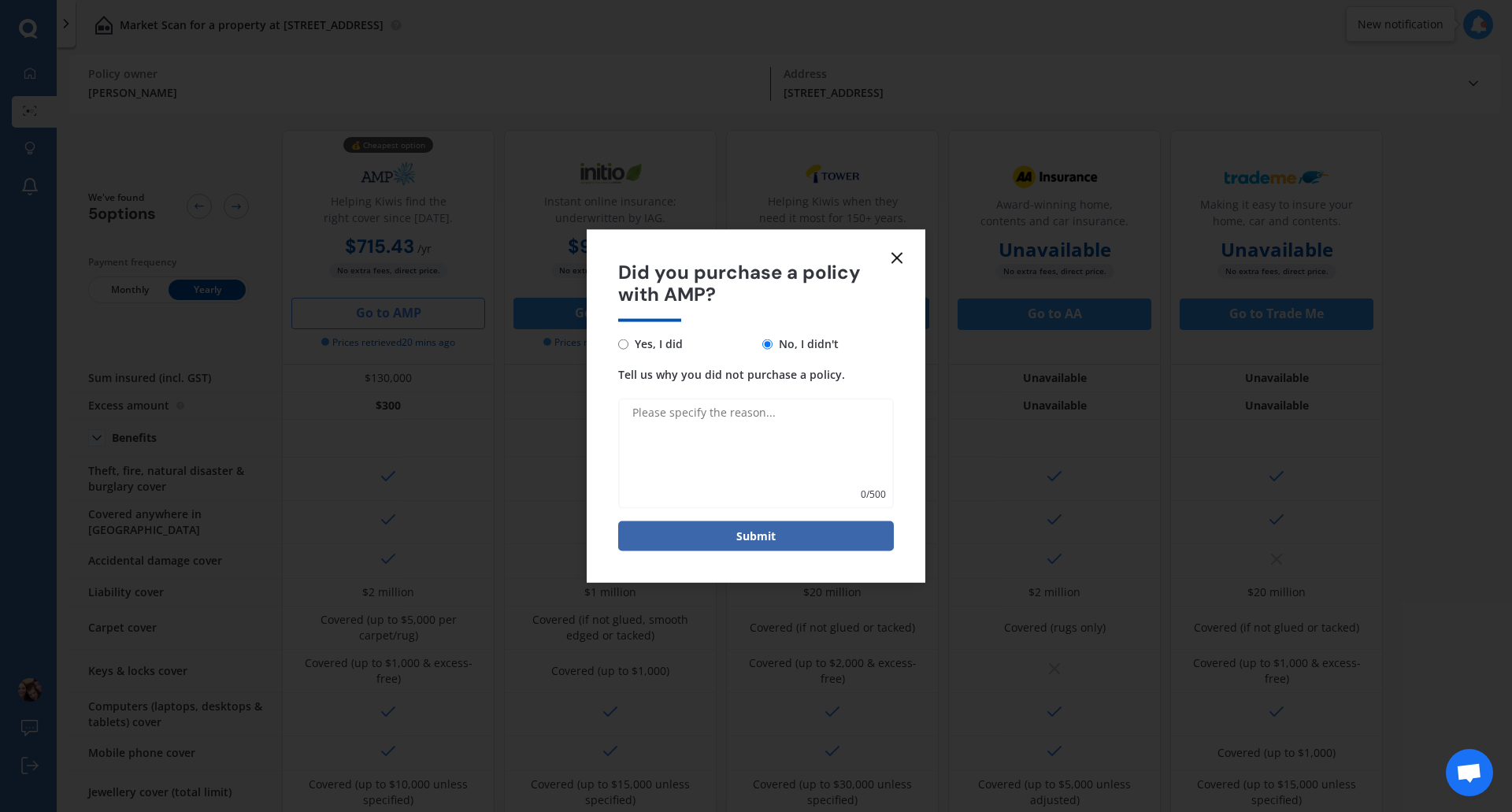
click at [700, 402] on textarea "Tell us why you did not purchase a policy." at bounding box center [756, 453] width 276 height 111
type textarea "not sure yet"
click at [748, 538] on button "Submit" at bounding box center [756, 536] width 276 height 29
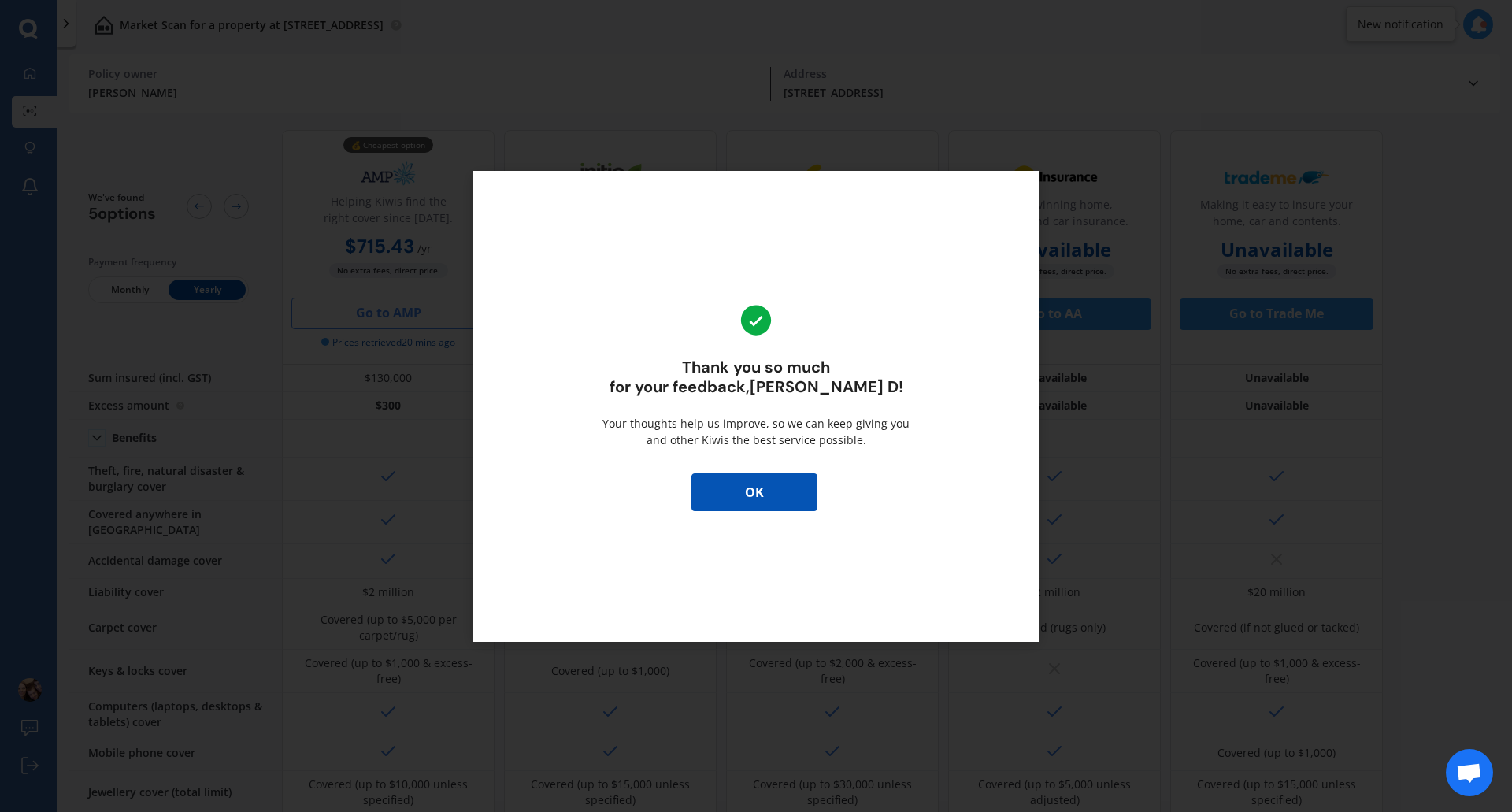
click at [760, 499] on button "OK" at bounding box center [754, 491] width 126 height 38
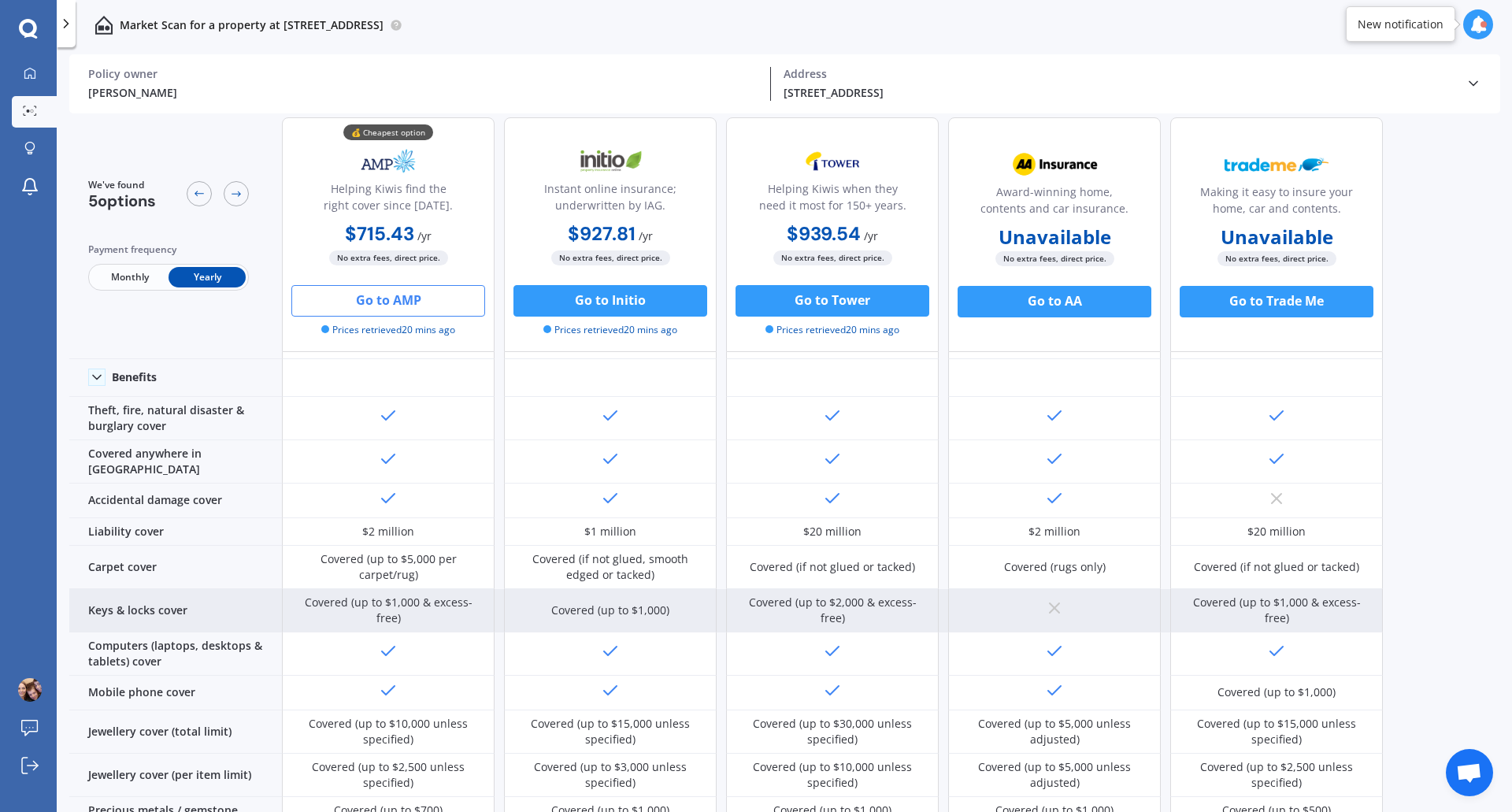
scroll to position [60, 0]
click at [714, 642] on div at bounding box center [610, 654] width 213 height 43
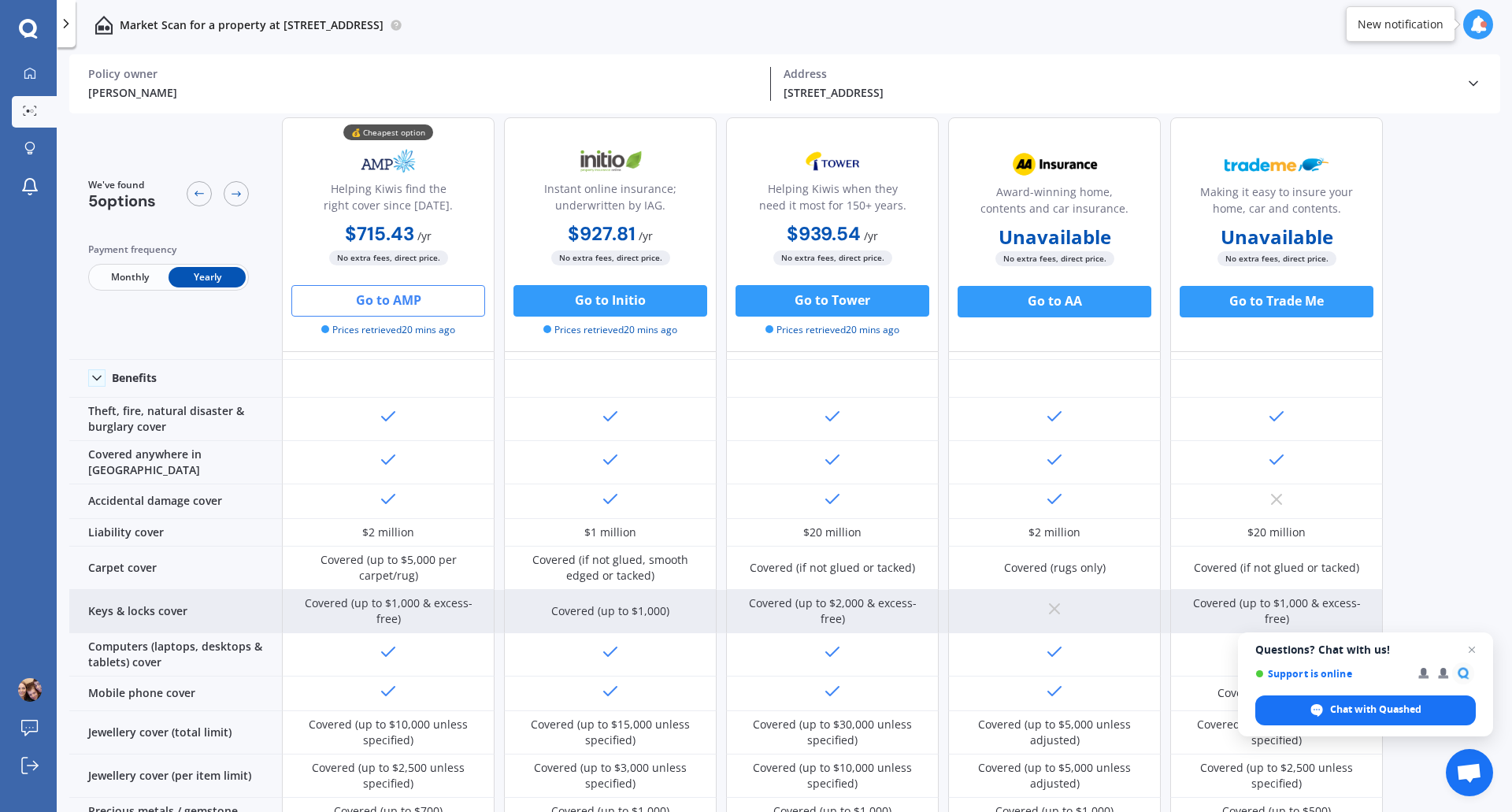
click at [714, 642] on div at bounding box center [610, 654] width 213 height 43
